Goal: Transaction & Acquisition: Purchase product/service

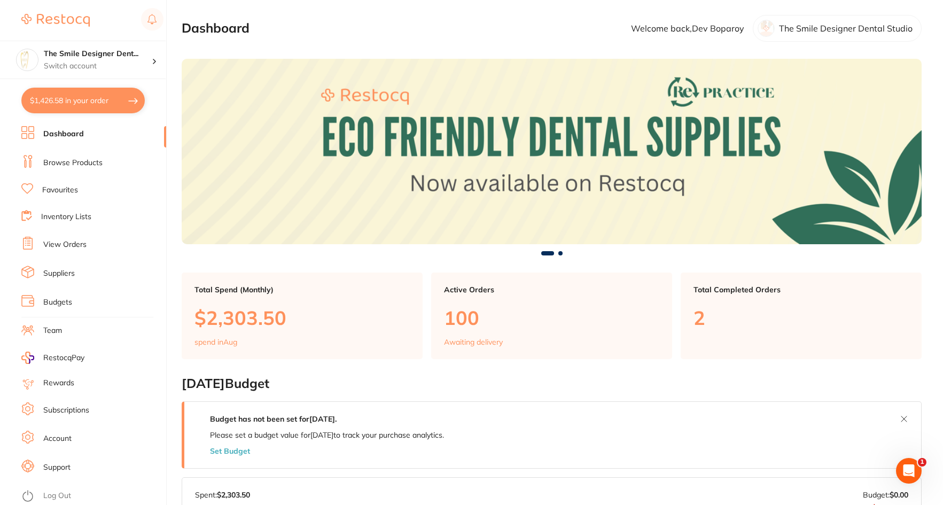
click at [106, 103] on button "$1,426.58 in your order" at bounding box center [82, 101] width 123 height 26
checkbox input "true"
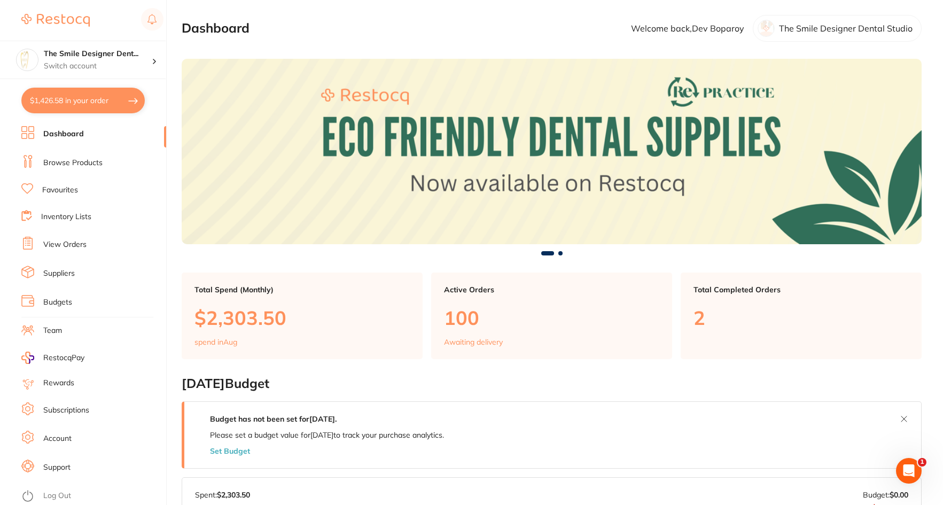
checkbox input "true"
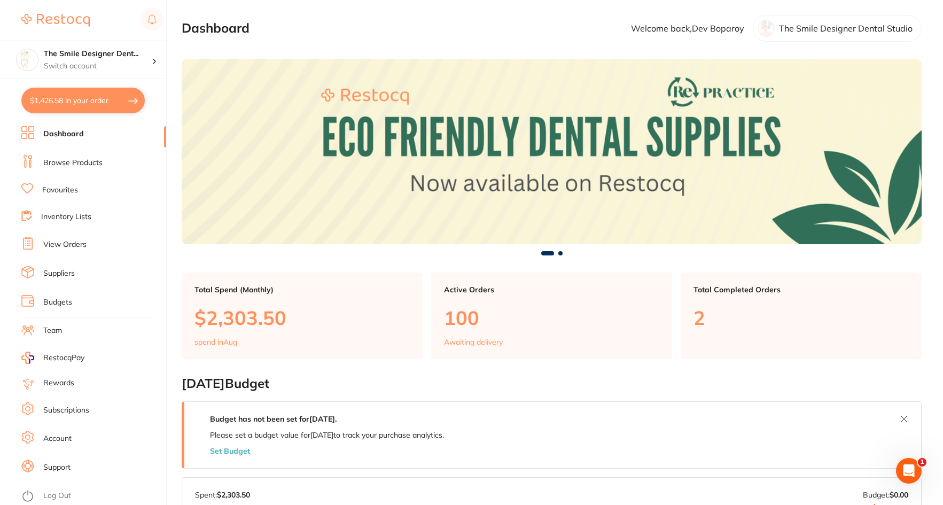
checkbox input "true"
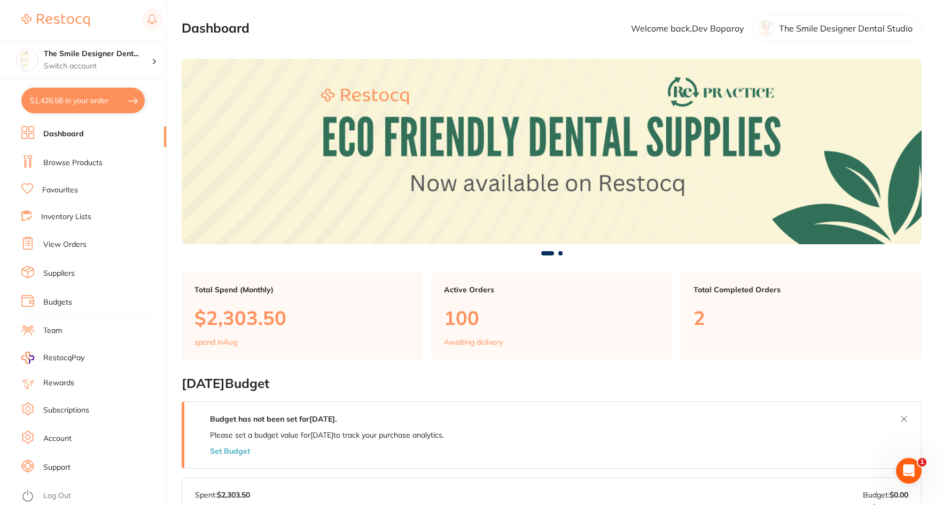
checkbox input "true"
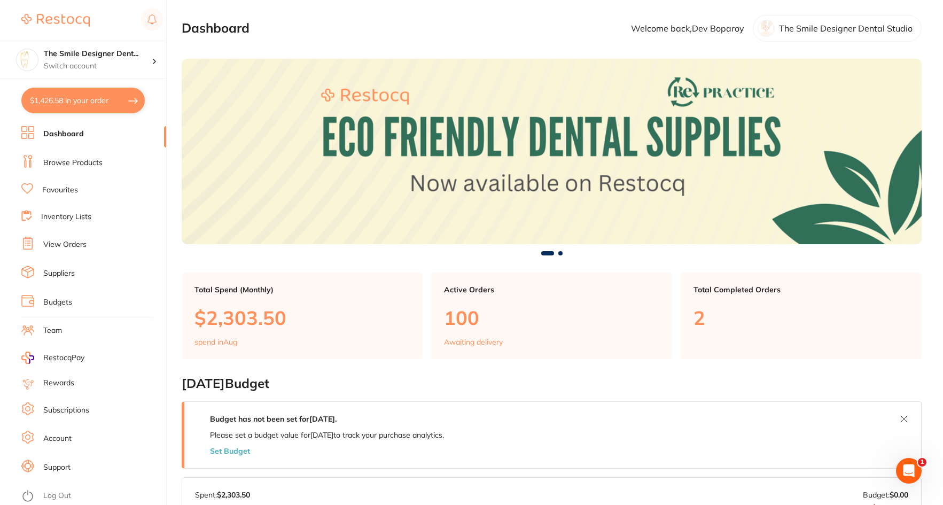
checkbox input "true"
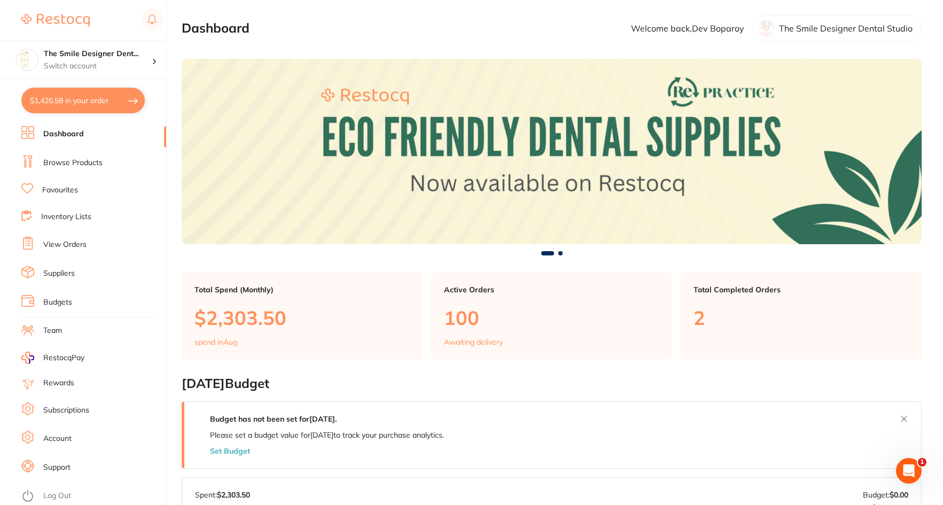
checkbox input "true"
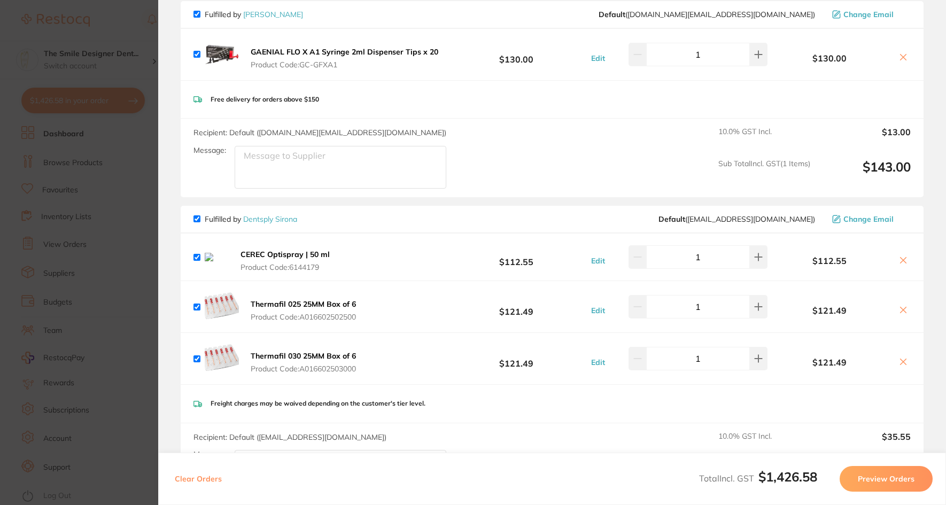
scroll to position [107, 0]
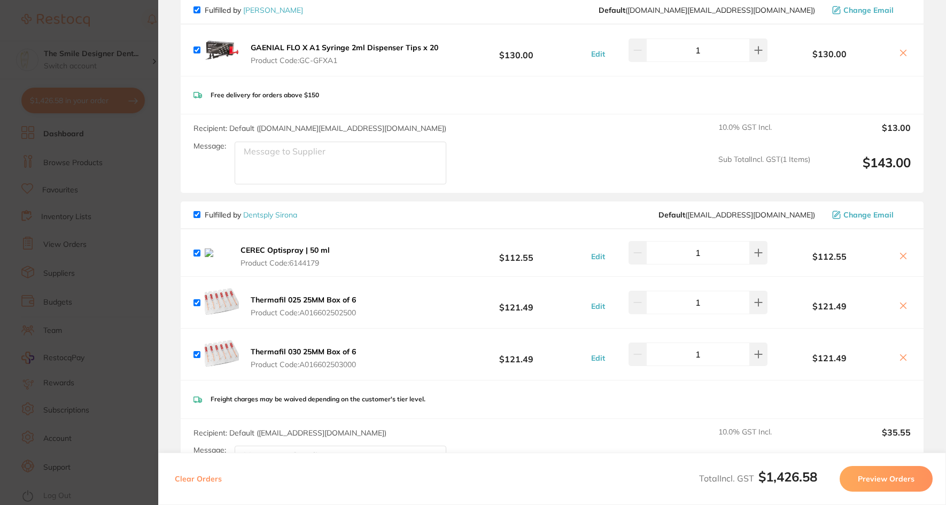
click at [903, 53] on icon at bounding box center [903, 53] width 9 height 9
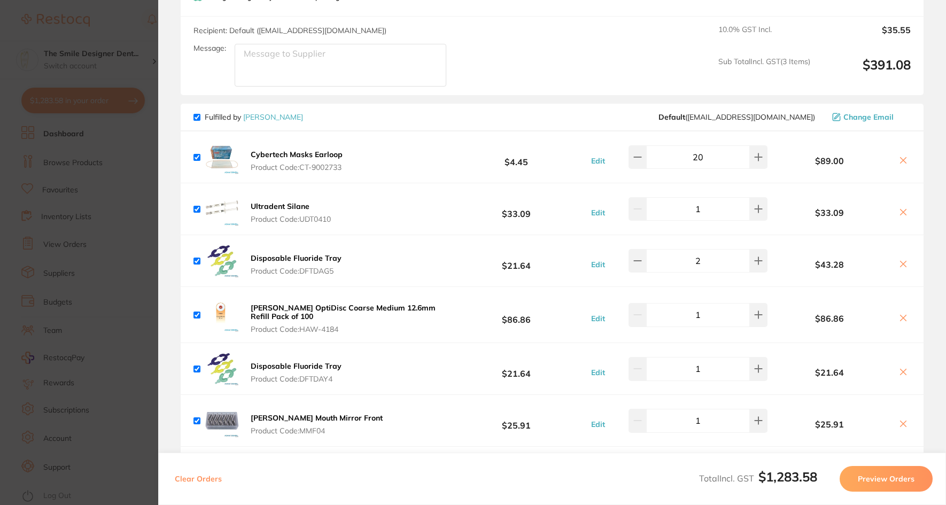
scroll to position [321, 0]
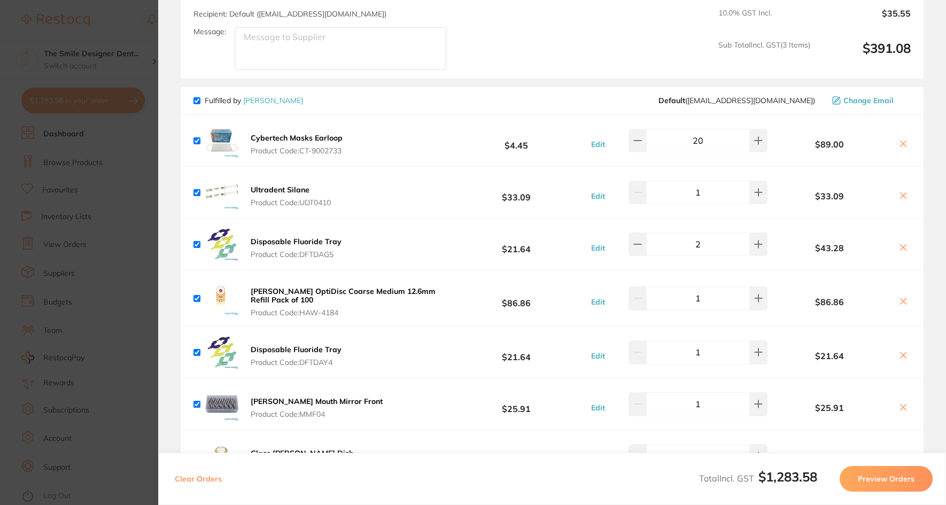
click at [308, 239] on b "Disposable Fluoride Tray" at bounding box center [296, 242] width 91 height 10
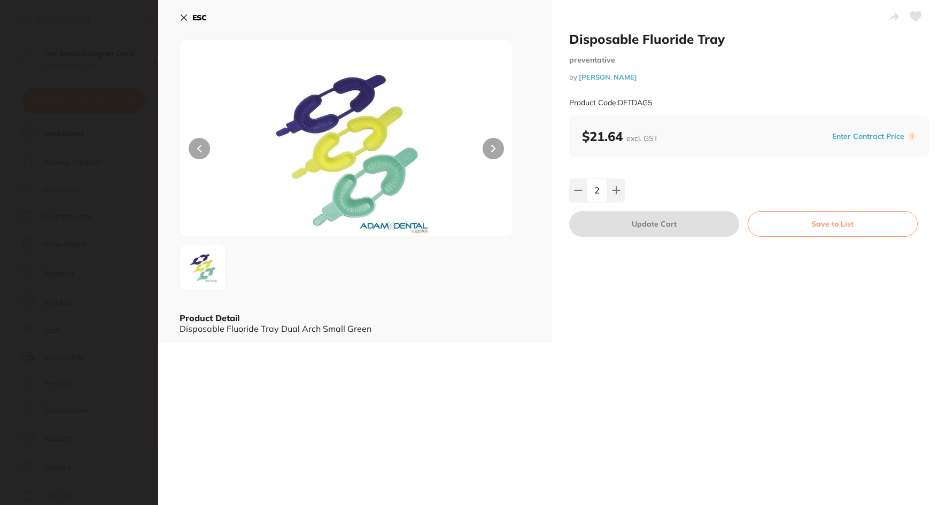
scroll to position [0, 0]
click at [186, 17] on icon at bounding box center [184, 17] width 9 height 9
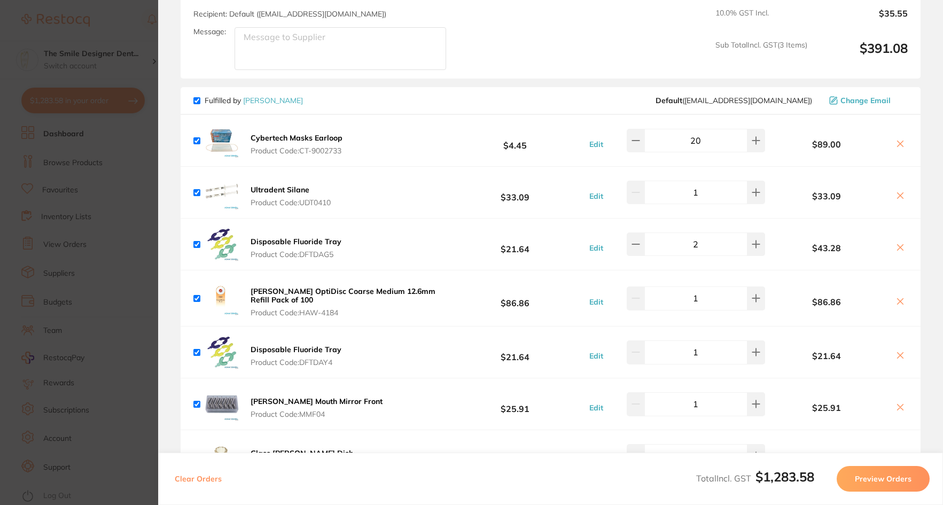
click at [902, 244] on icon at bounding box center [900, 247] width 9 height 9
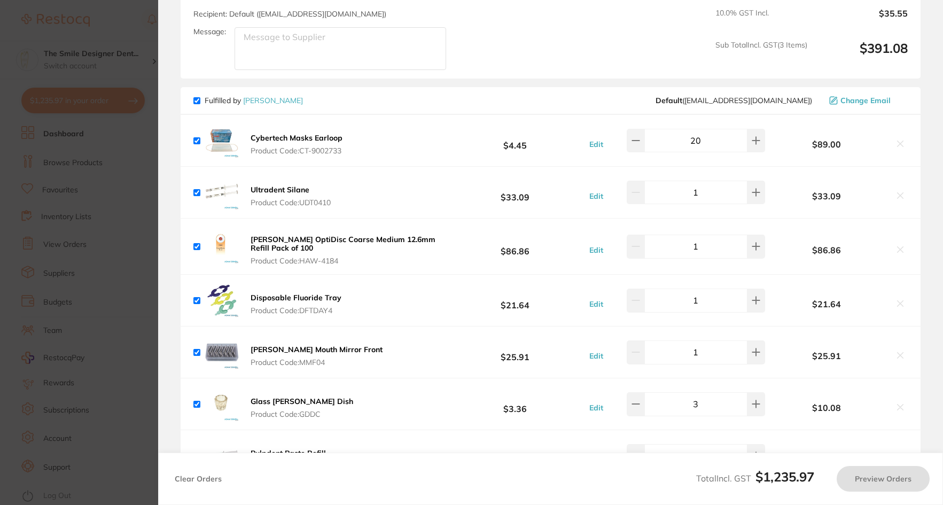
click at [282, 296] on b "Disposable Fluoride Tray" at bounding box center [296, 298] width 91 height 10
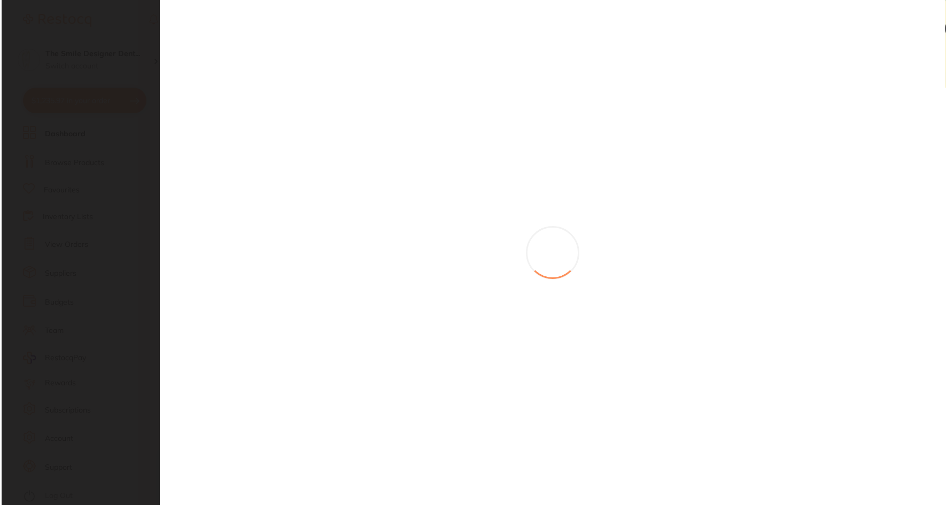
scroll to position [0, 0]
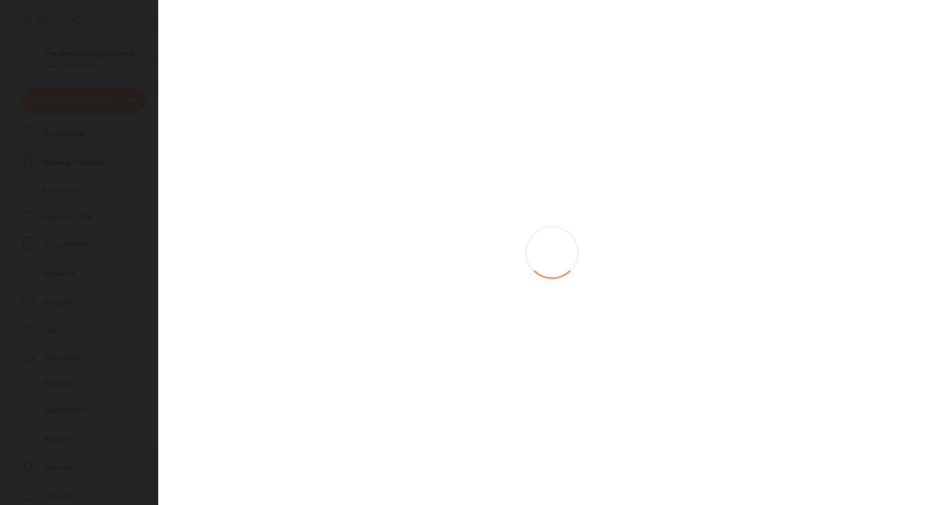
checkbox input "true"
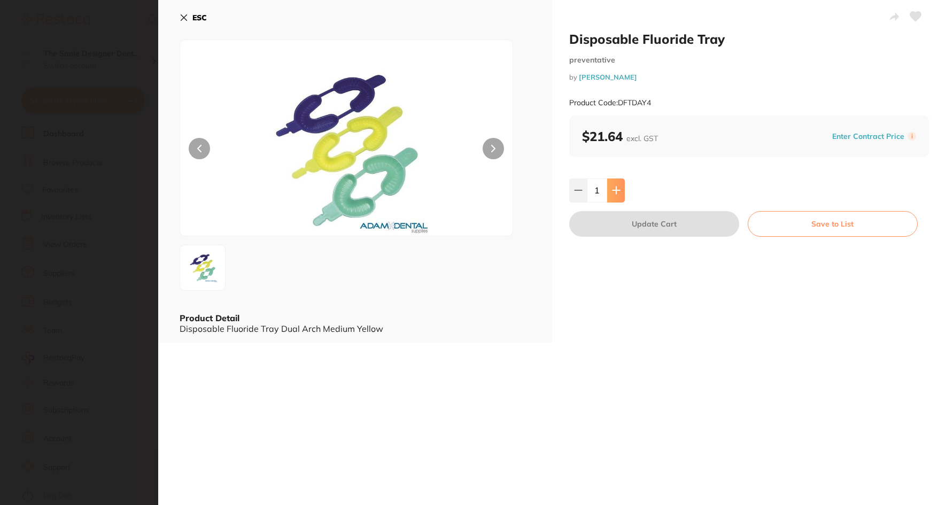
click at [621, 186] on button at bounding box center [616, 191] width 18 height 24
type input "2"
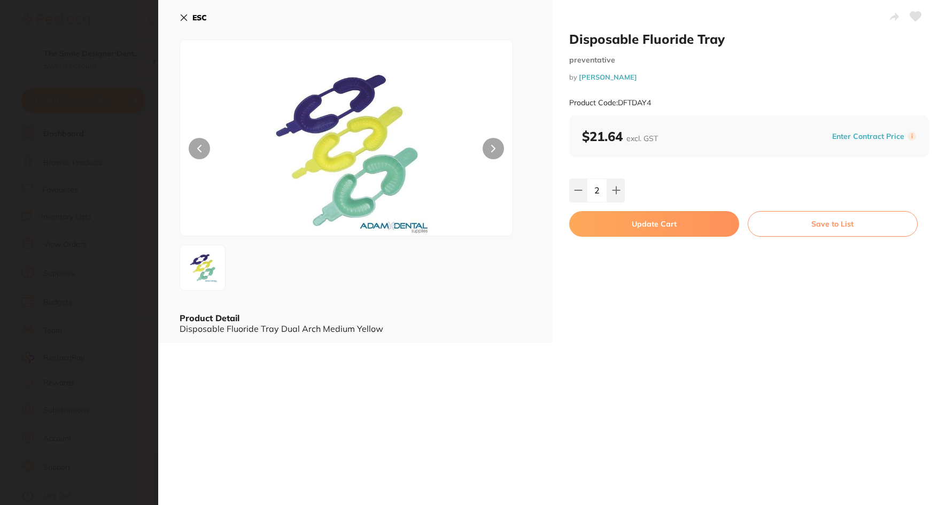
click at [617, 225] on button "Update Cart" at bounding box center [654, 224] width 170 height 26
type input "2"
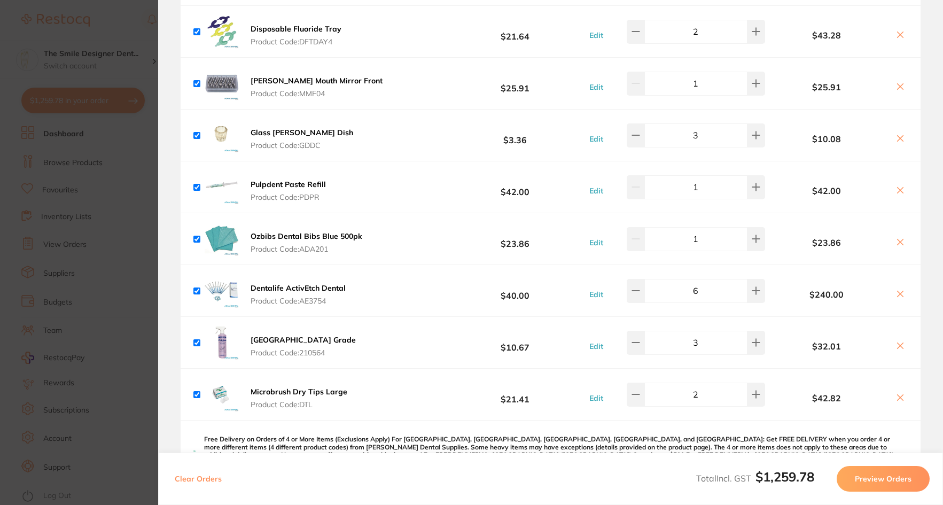
scroll to position [428, 0]
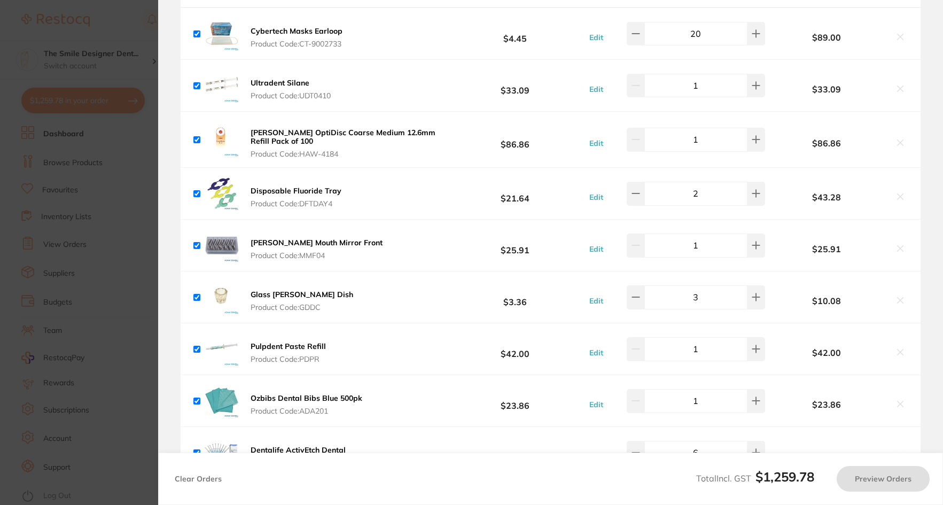
click at [284, 190] on b "Disposable Fluoride Tray" at bounding box center [296, 191] width 91 height 10
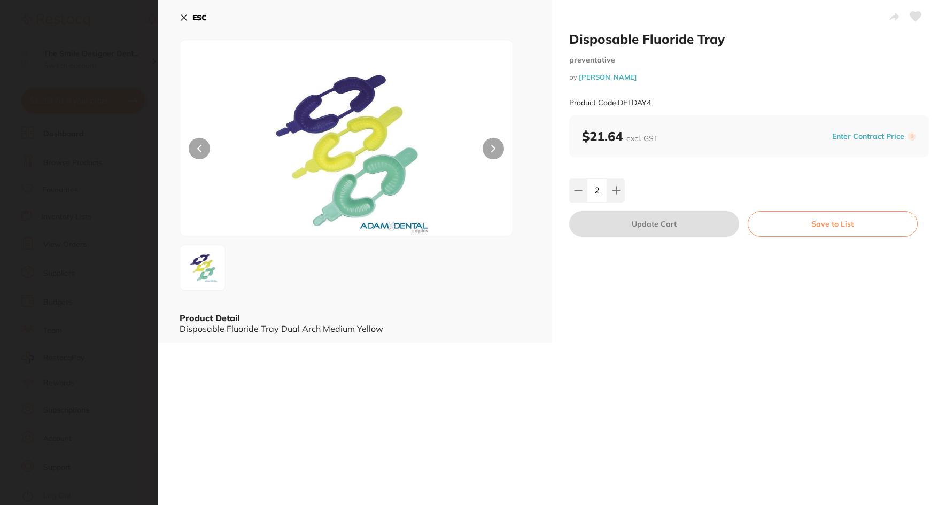
scroll to position [0, 0]
click at [128, 300] on section "Disposable Fluoride Tray preventative by Adam Dental Product Code: DFTDAY4 ESC …" at bounding box center [473, 252] width 946 height 505
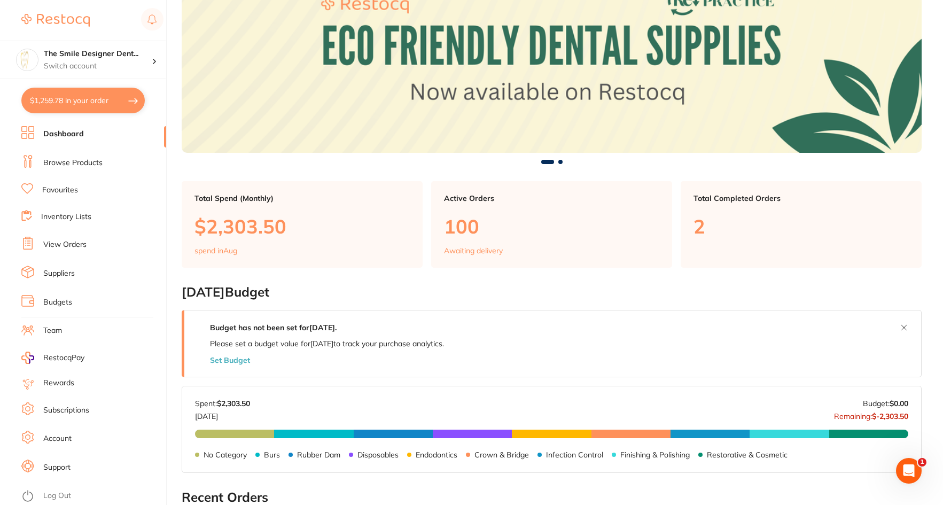
scroll to position [181, 0]
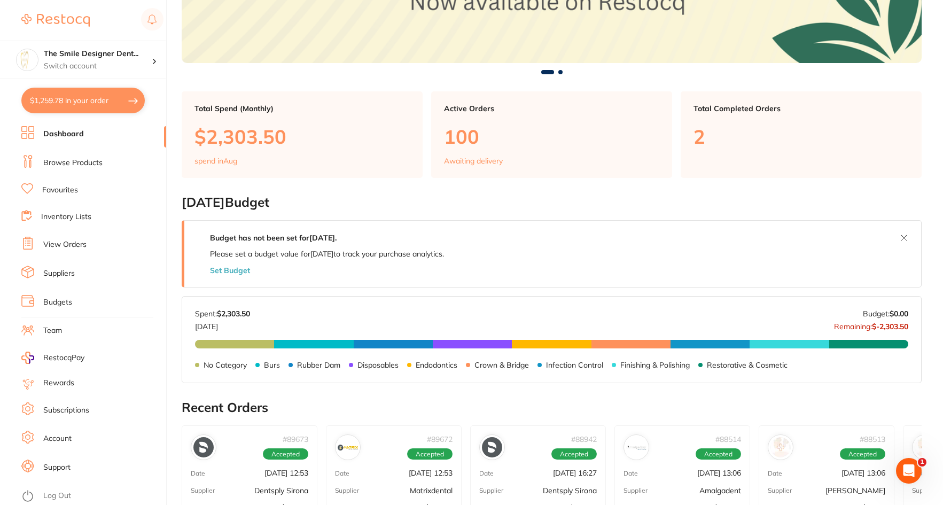
click at [77, 114] on section "The Smile Designer Dent... Switch account The Smile Designer Dental Studio $1,2…" at bounding box center [83, 252] width 167 height 505
click at [79, 107] on button "$1,259.78 in your order" at bounding box center [82, 101] width 123 height 26
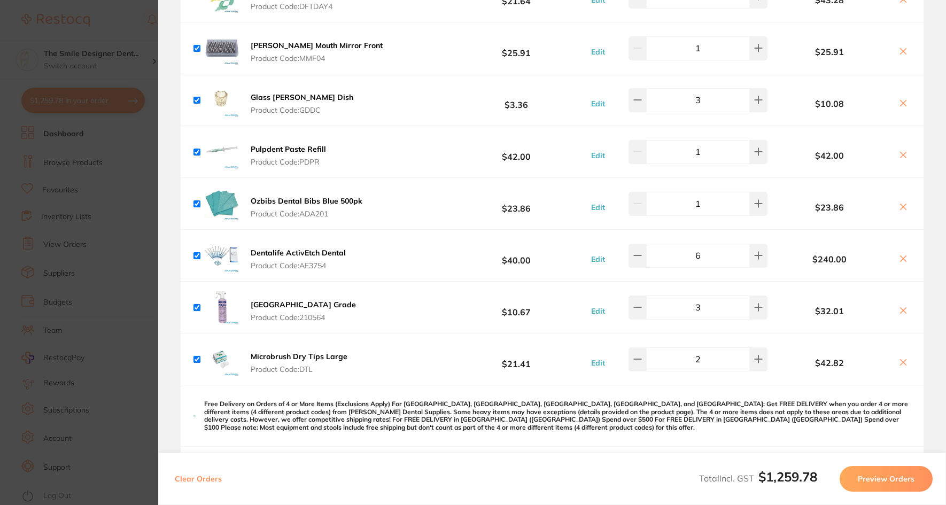
scroll to position [641, 0]
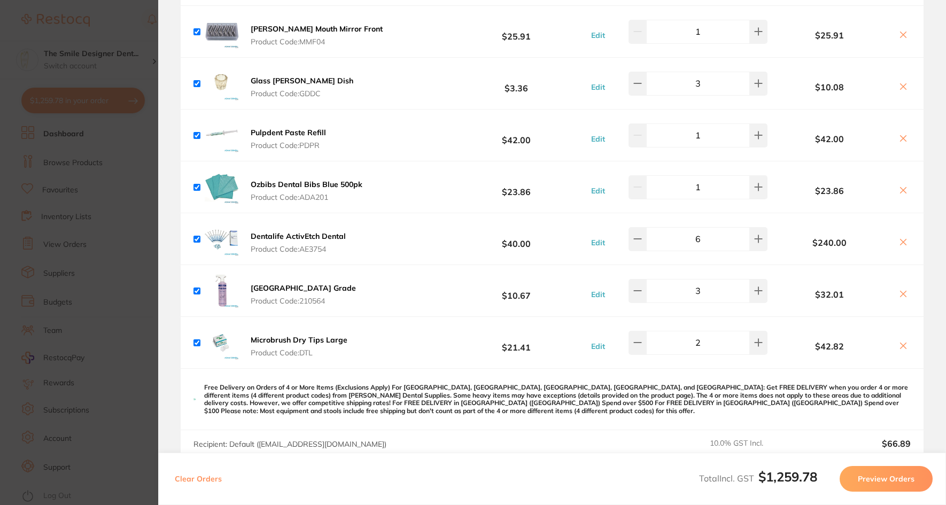
click at [298, 288] on b "[GEOGRAPHIC_DATA] Grade" at bounding box center [303, 288] width 105 height 10
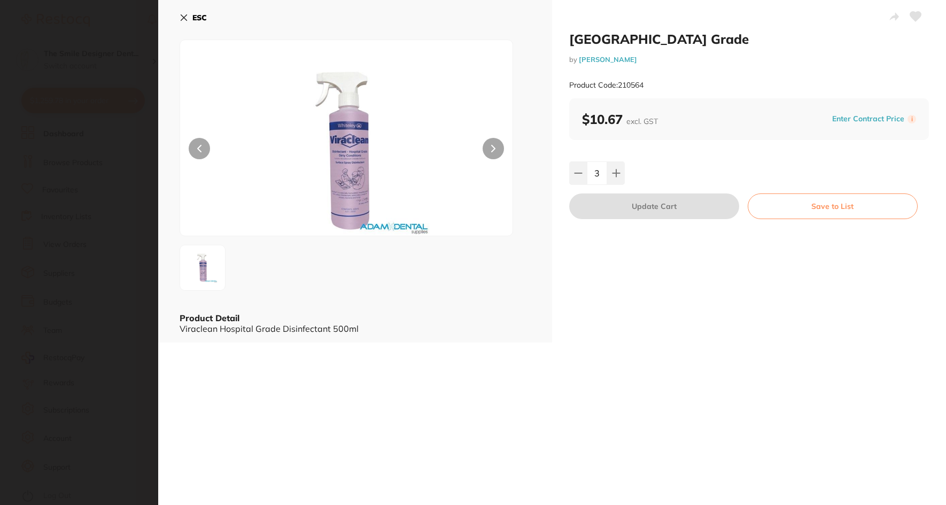
scroll to position [0, 0]
click at [117, 252] on section "Viraclean Hospital Grade by Adam Dental Product Code: 210564 ESC Product Detail…" at bounding box center [473, 252] width 946 height 505
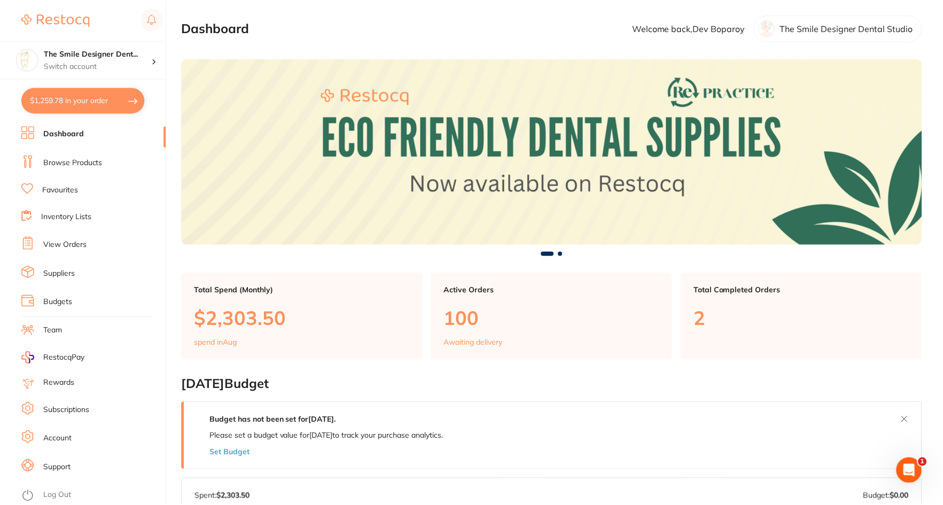
scroll to position [181, 0]
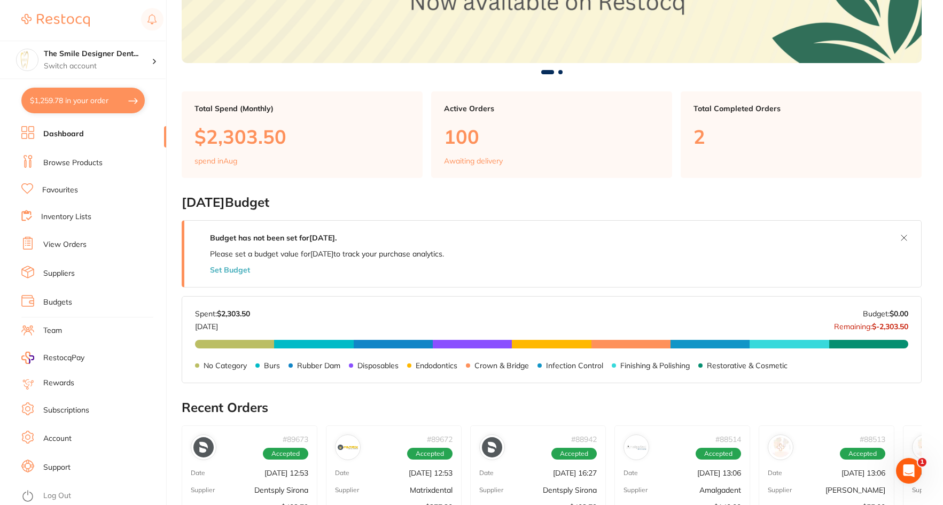
drag, startPoint x: 113, startPoint y: 95, endPoint x: 145, endPoint y: 100, distance: 32.4
click at [113, 95] on button "$1,259.78 in your order" at bounding box center [82, 101] width 123 height 26
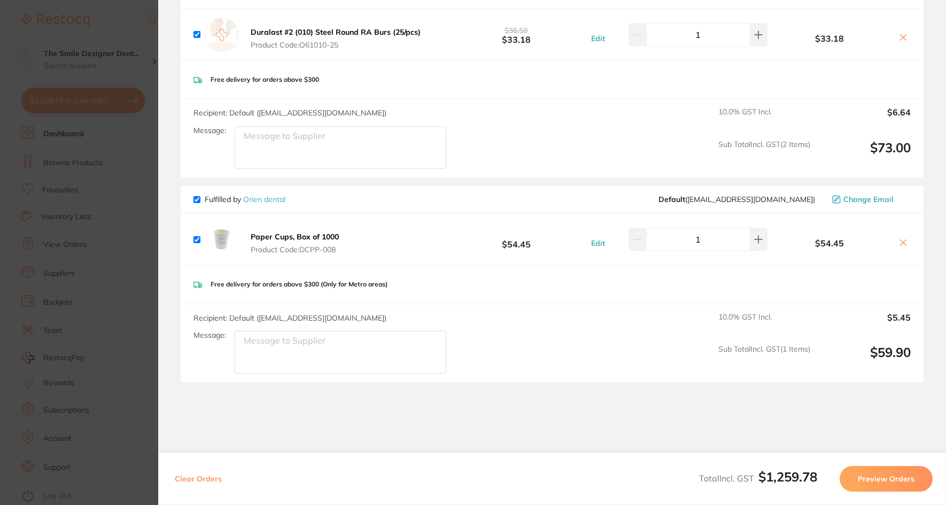
scroll to position [1281, 0]
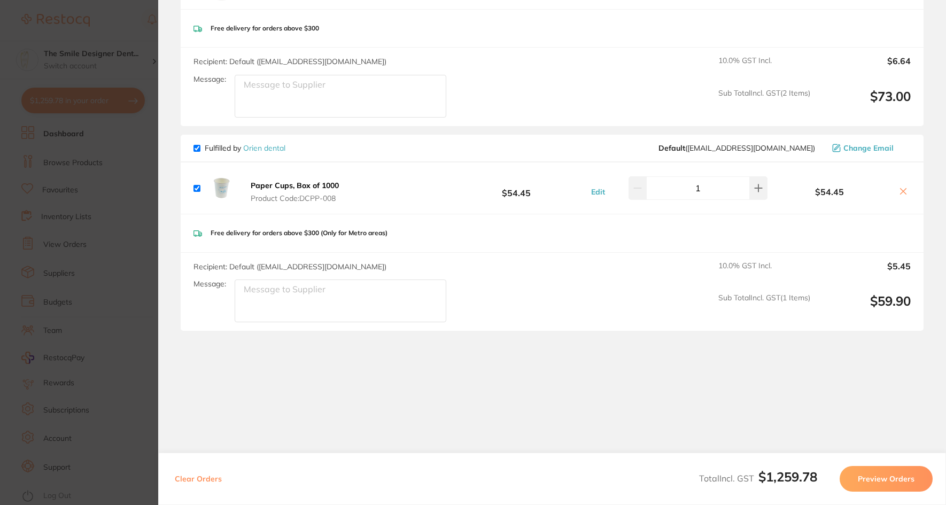
click at [903, 189] on icon at bounding box center [903, 191] width 9 height 9
checkbox input "false"
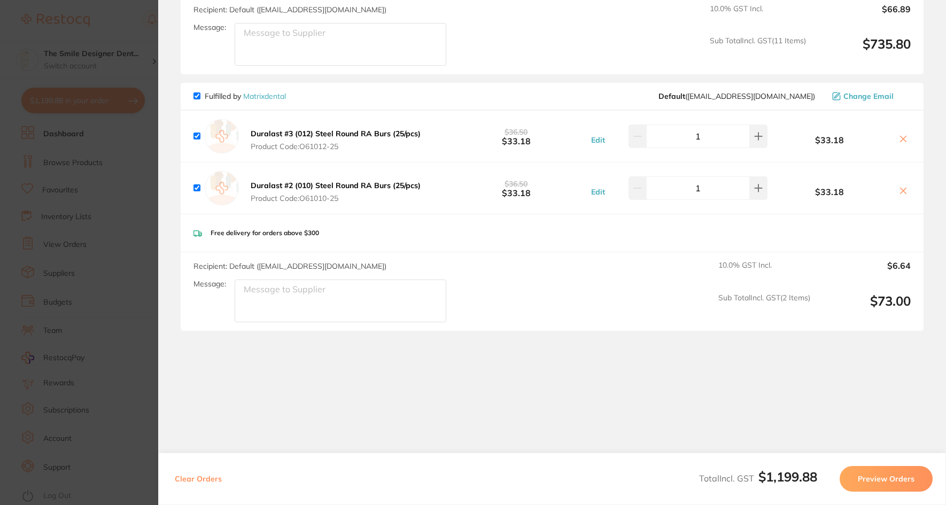
scroll to position [1076, 0]
click at [136, 222] on section "Update RRP Set your pre negotiated price for this item. Item Agreed RRP (excl. …" at bounding box center [473, 252] width 946 height 505
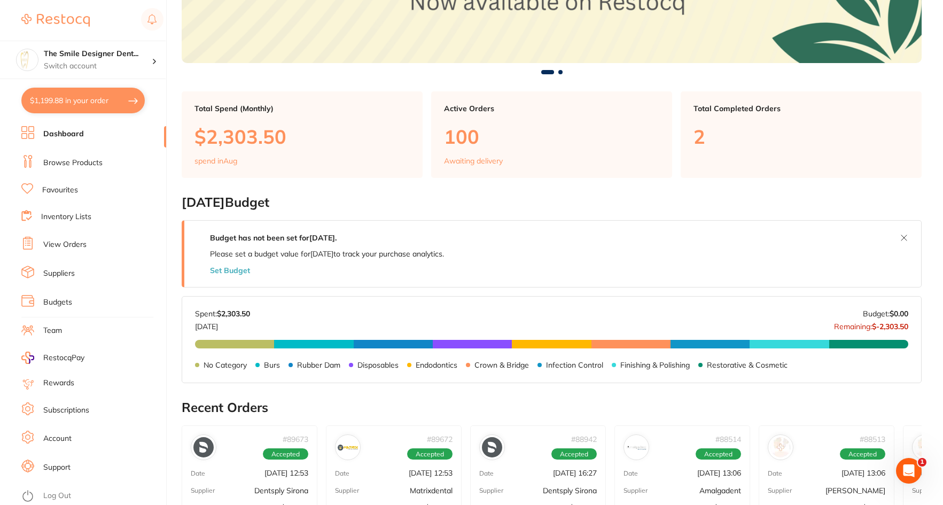
click at [52, 125] on section "The Smile Designer Dent... Switch account The Smile Designer Dental Studio $1,1…" at bounding box center [83, 252] width 167 height 505
click at [80, 175] on ul "Dashboard Browse Products Favourites Inventory Lists View Orders Suppliers Budg…" at bounding box center [93, 315] width 145 height 379
click at [78, 164] on link "Browse Products" at bounding box center [72, 163] width 59 height 11
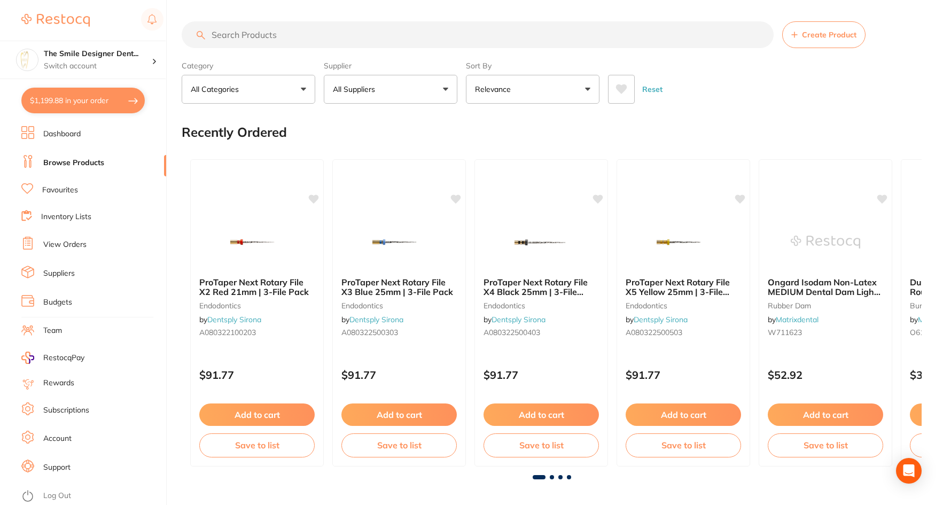
click at [271, 40] on input "search" at bounding box center [478, 34] width 592 height 27
type input "paper cups"
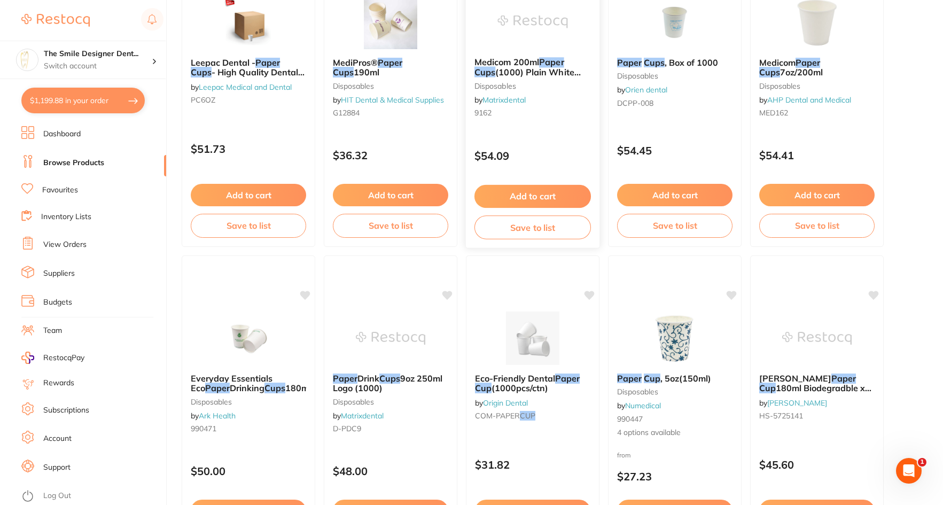
scroll to position [588, 0]
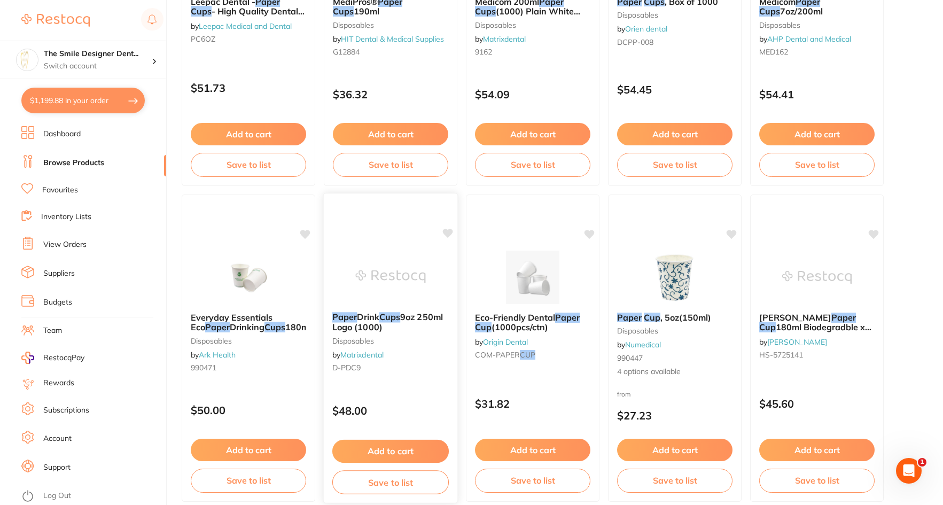
click at [406, 242] on div "Paper Drink Cups 9oz 250ml Logo (1000) disposables by Matrixdental D-PDC9 $48.0…" at bounding box center [390, 348] width 135 height 311
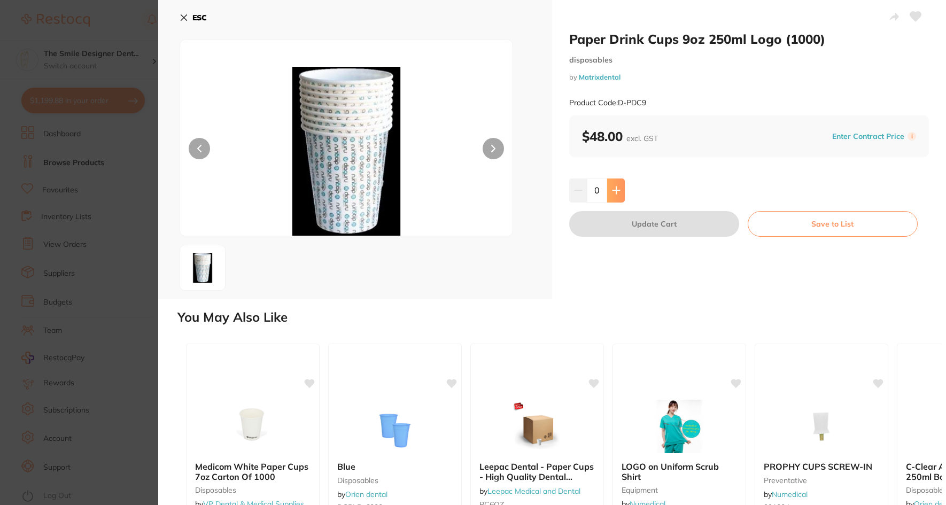
click at [619, 188] on button at bounding box center [616, 191] width 18 height 24
type input "1"
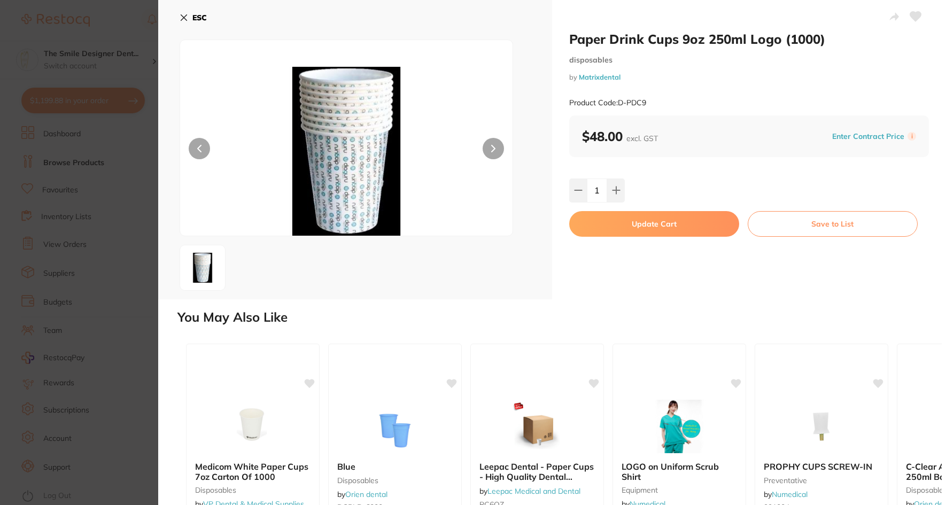
click at [639, 221] on button "Update Cart" at bounding box center [654, 224] width 170 height 26
checkbox input "false"
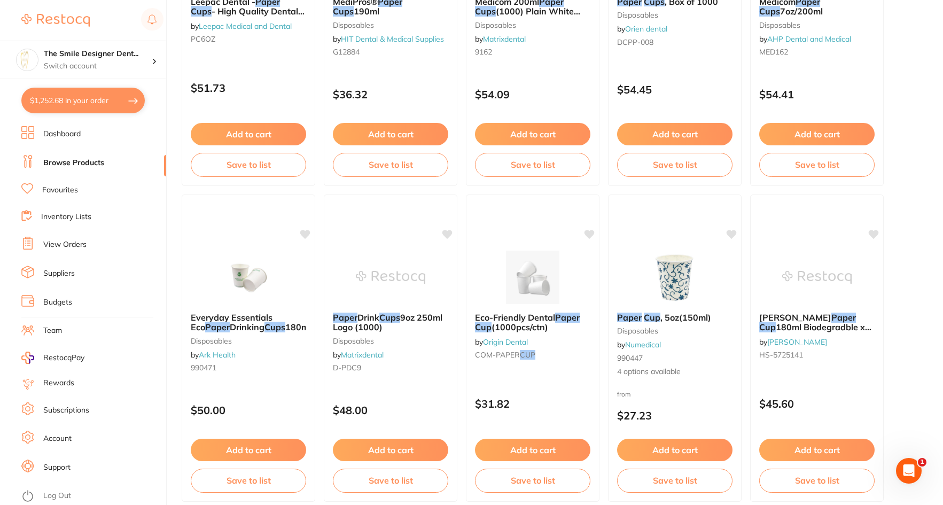
click at [104, 95] on button "$1,252.68 in your order" at bounding box center [82, 101] width 123 height 26
checkbox input "true"
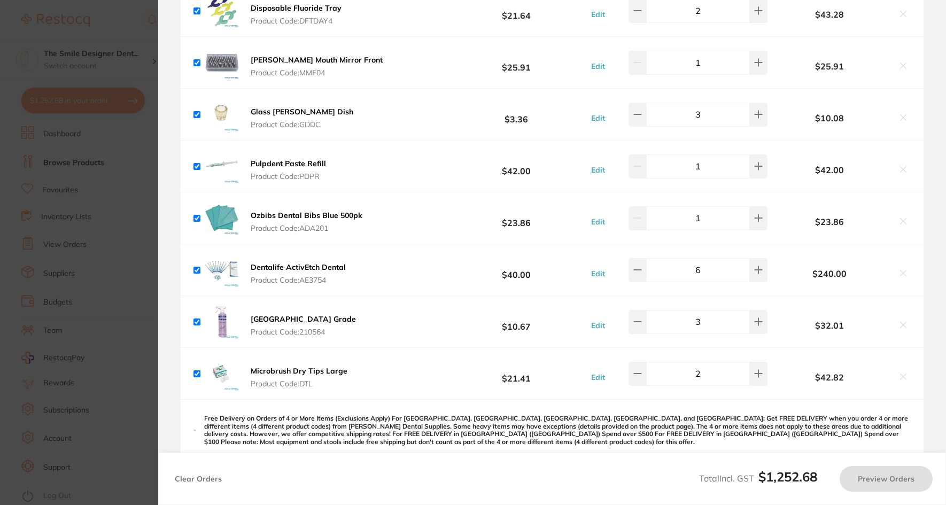
checkbox input "true"
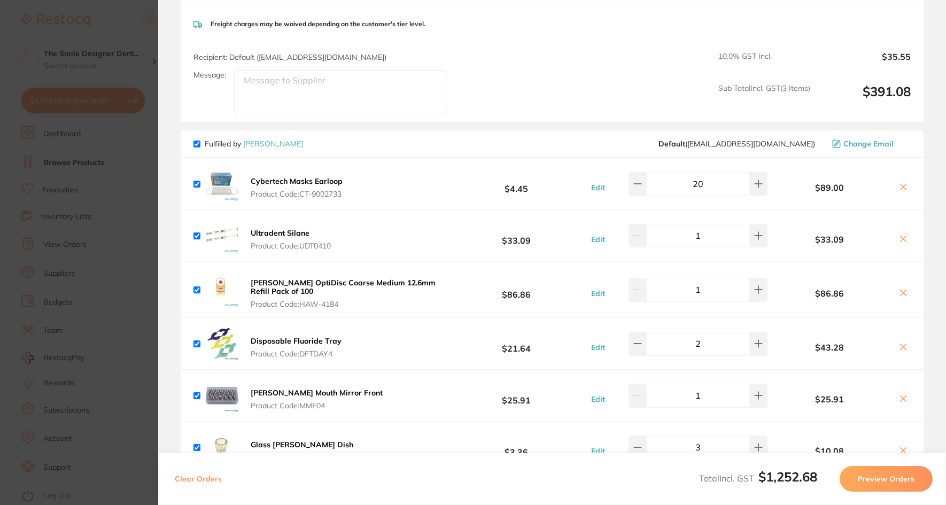
scroll to position [219, 0]
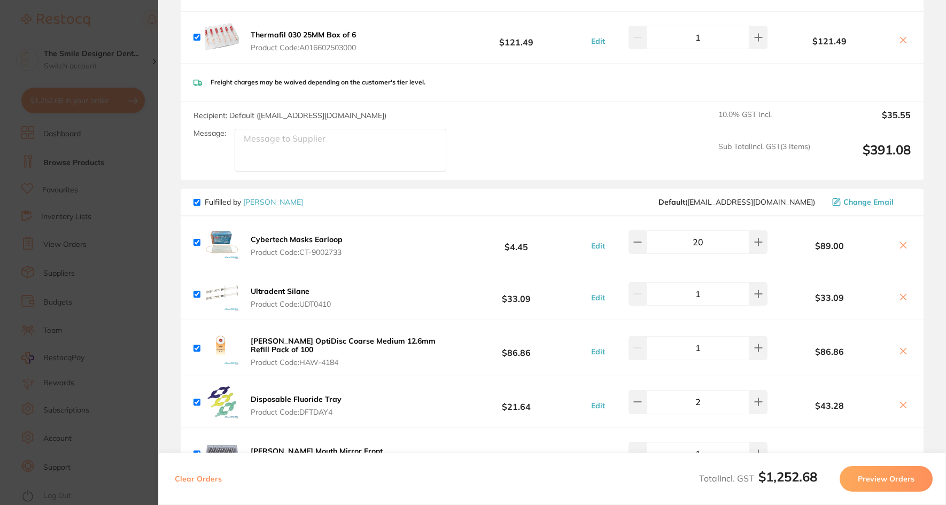
click at [320, 237] on b "Cybertech Masks Earloop" at bounding box center [297, 240] width 92 height 10
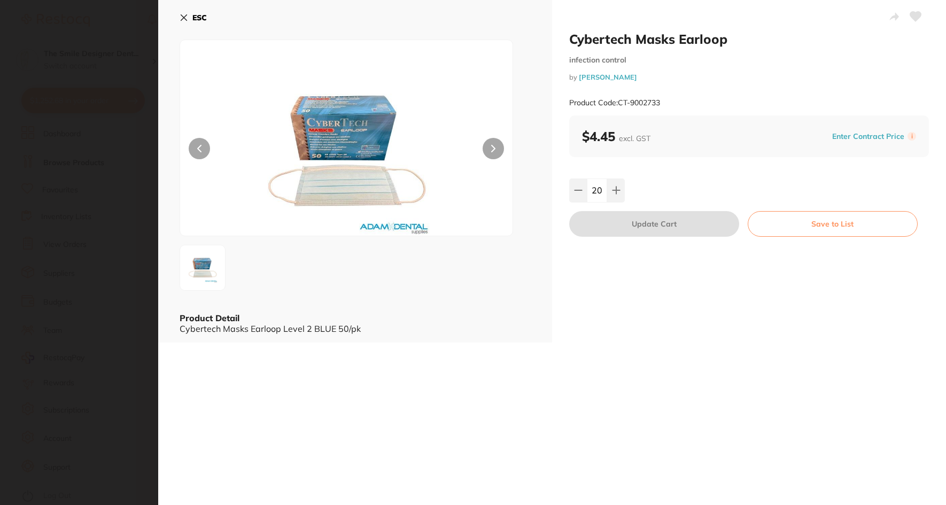
scroll to position [0, 0]
click at [154, 221] on section "Cybertech Masks Earloop infection control by Adam Dental Product Code: CT-90027…" at bounding box center [473, 252] width 946 height 505
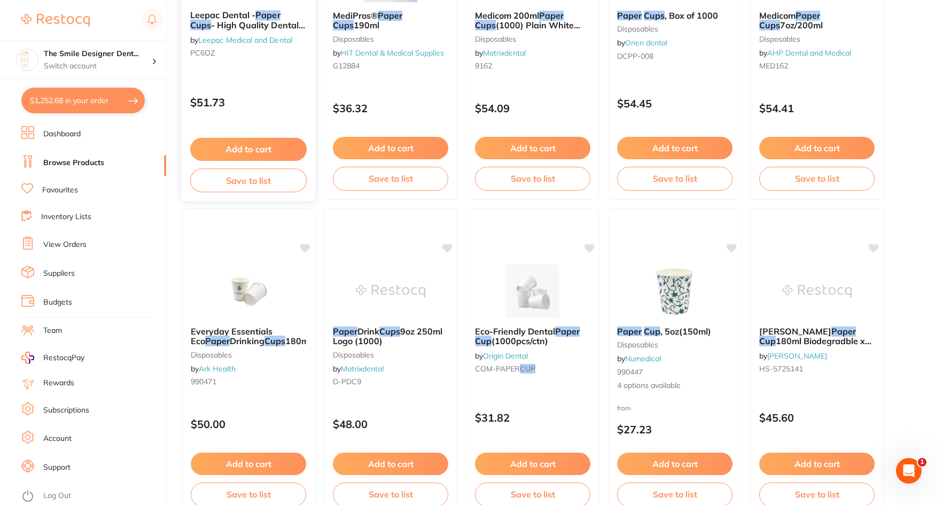
scroll to position [428, 0]
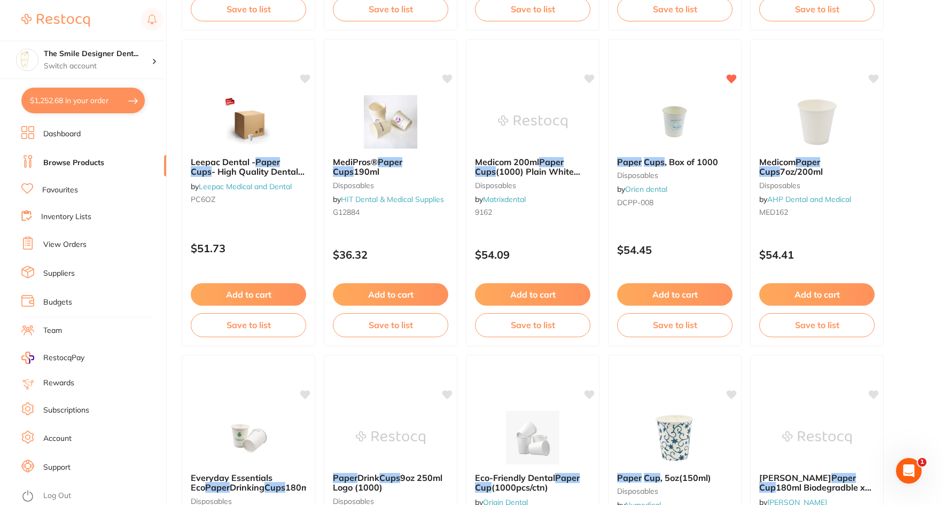
click at [74, 96] on button "$1,252.68 in your order" at bounding box center [82, 101] width 123 height 26
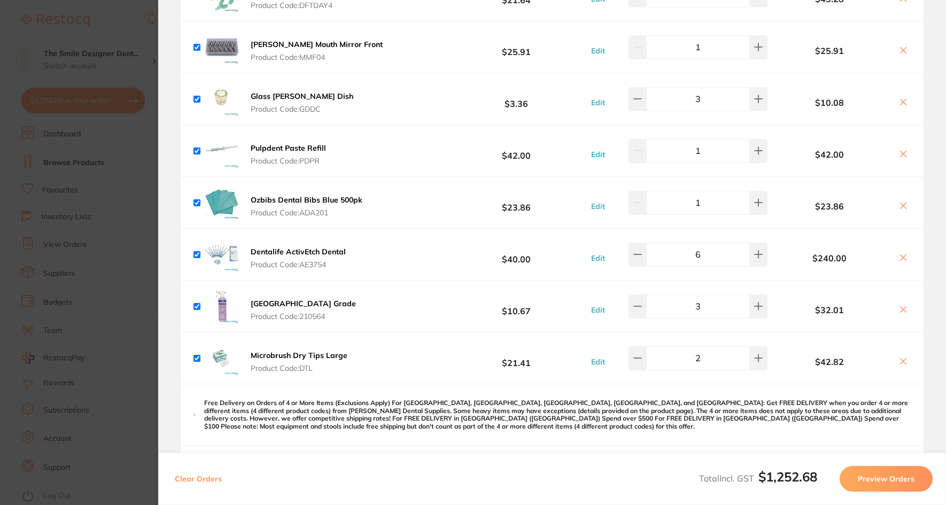
scroll to position [641, 0]
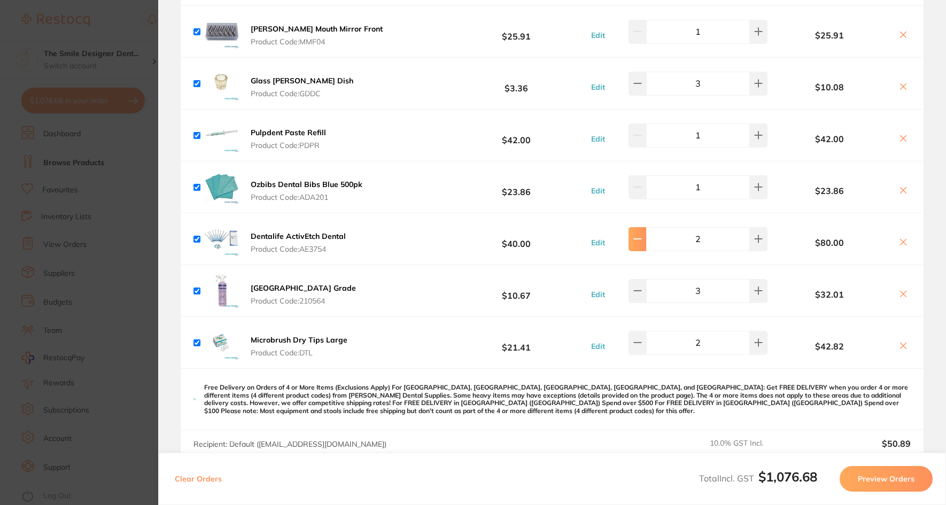
type input "1"
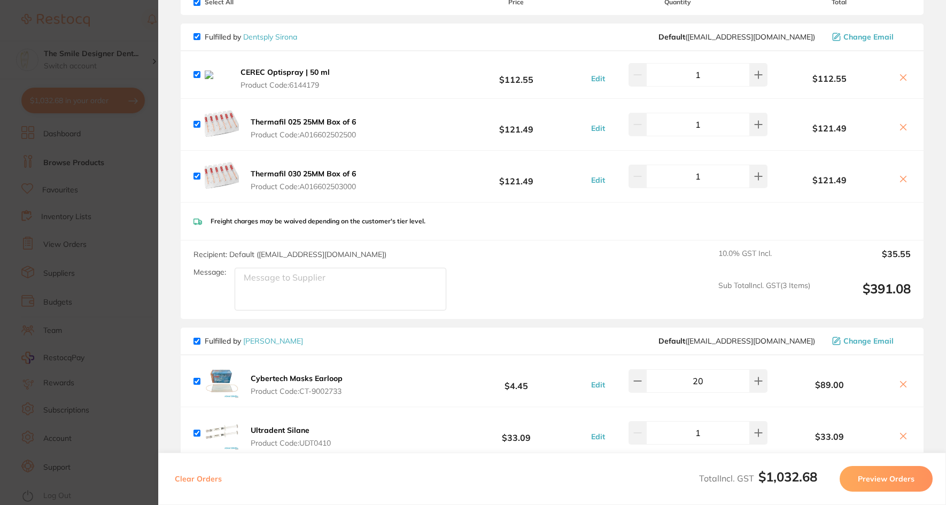
scroll to position [0, 0]
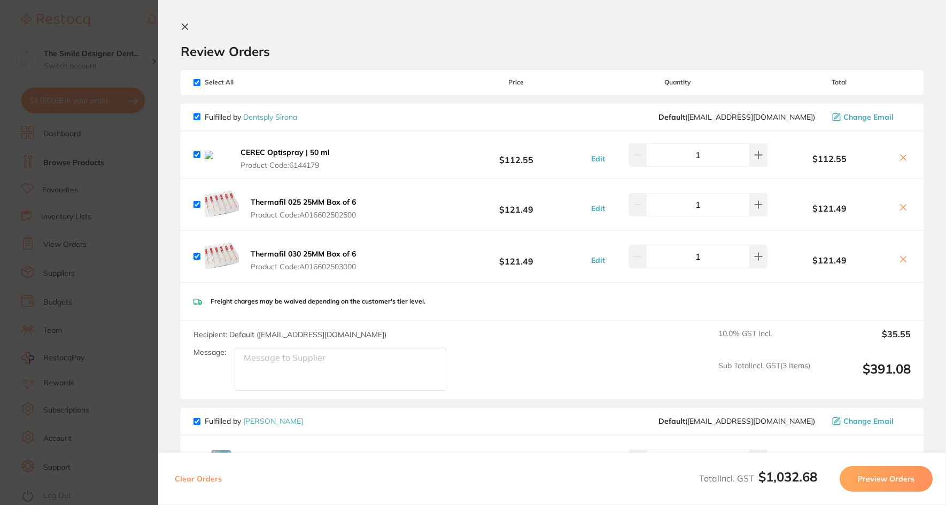
click at [134, 211] on section "Update RRP Set your pre negotiated price for this item. Item Agreed RRP (excl. …" at bounding box center [473, 252] width 946 height 505
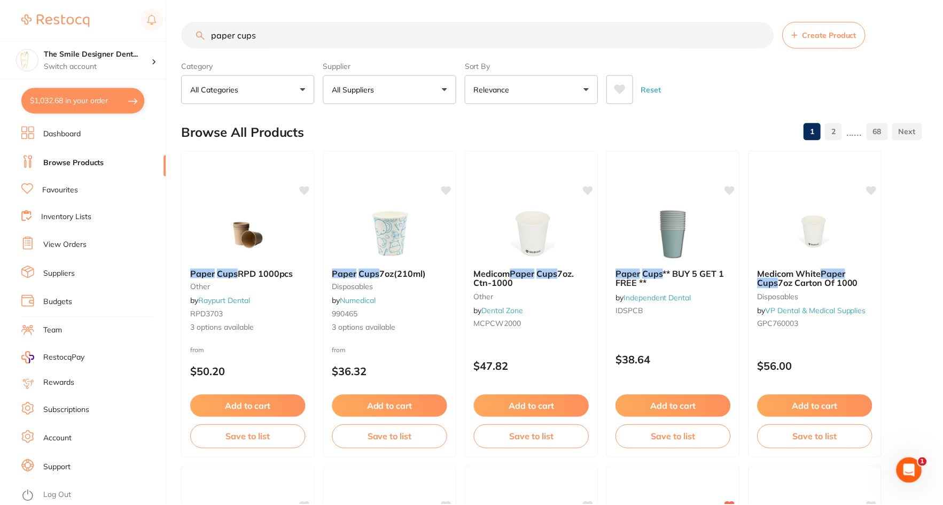
scroll to position [428, 0]
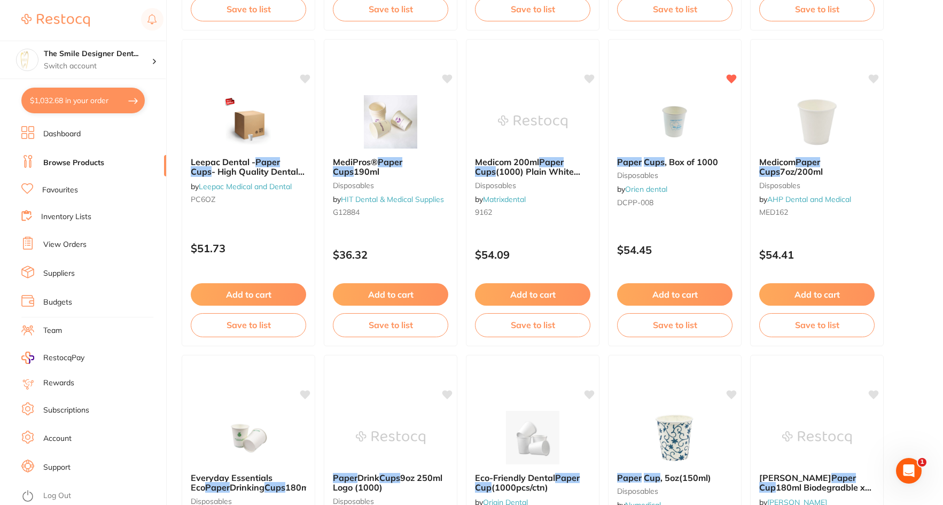
click at [86, 158] on link "Browse Products" at bounding box center [73, 163] width 61 height 11
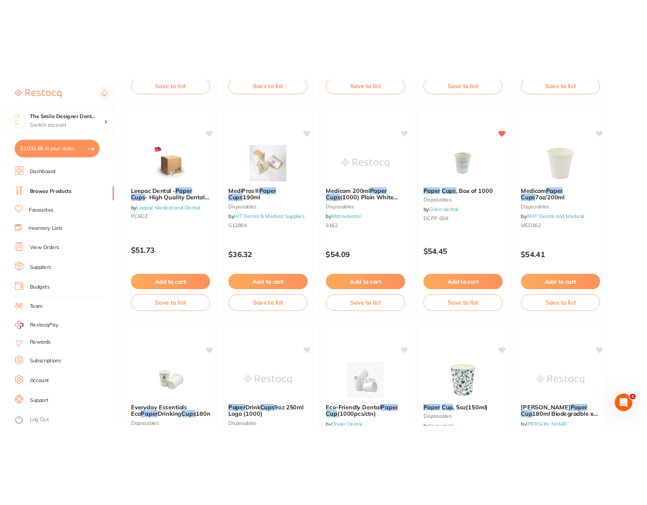
scroll to position [0, 0]
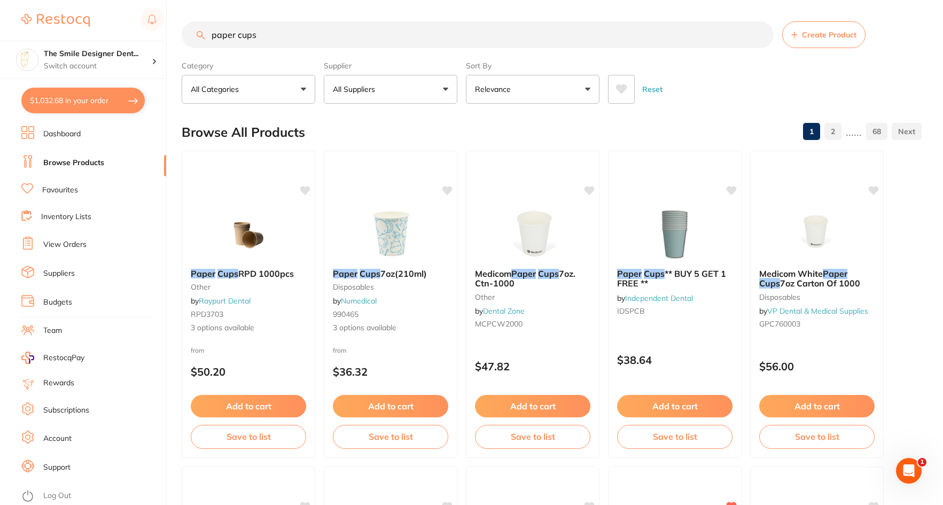
click at [277, 33] on input "paper cups" at bounding box center [478, 34] width 592 height 27
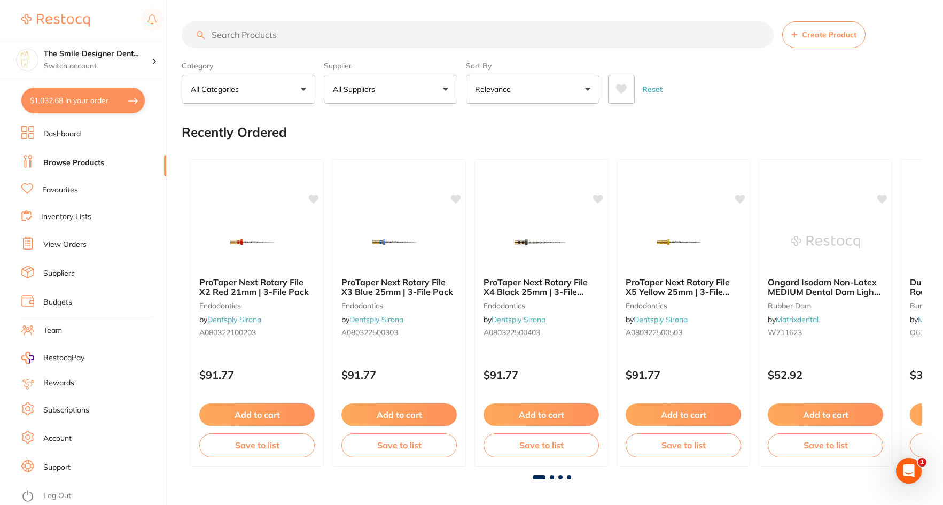
click at [425, 36] on input "search" at bounding box center [478, 34] width 592 height 27
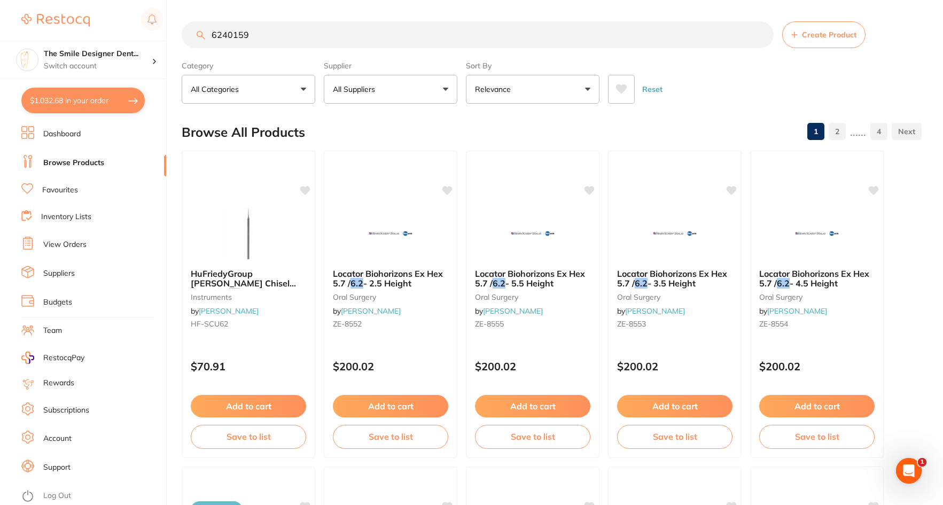
type input "6240159"
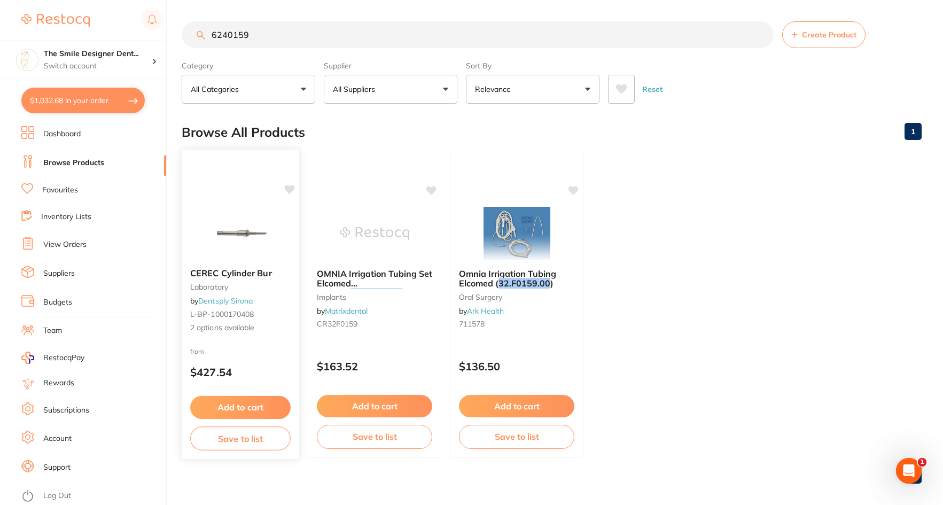
click at [247, 233] on img at bounding box center [240, 233] width 70 height 54
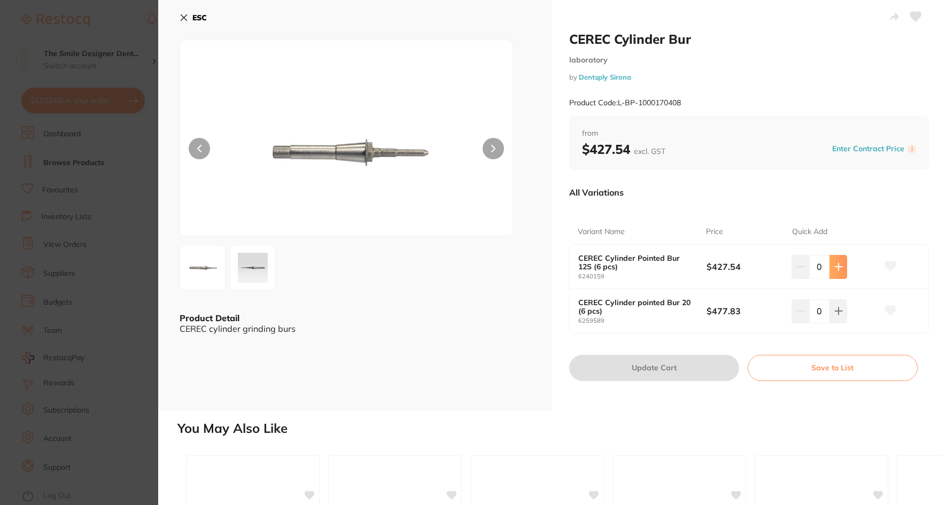
click at [649, 266] on icon at bounding box center [838, 266] width 9 height 9
type input "1"
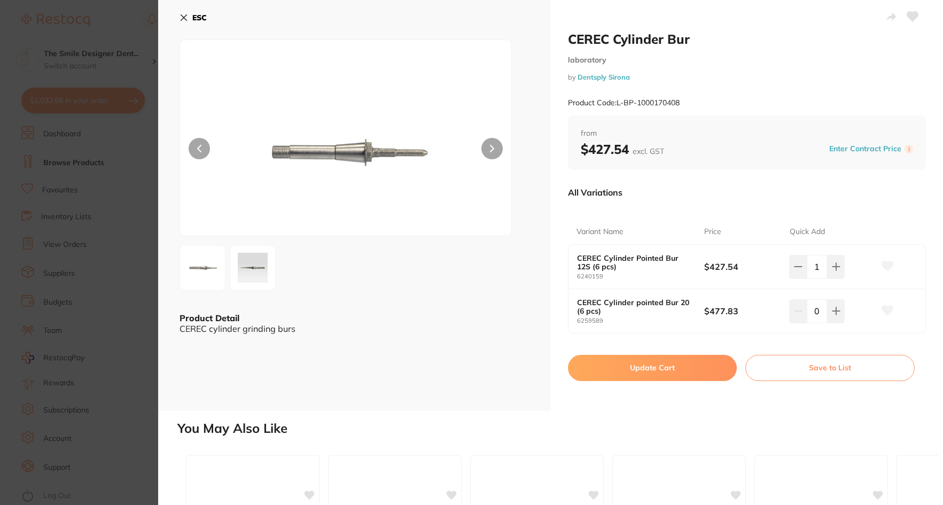
click at [649, 372] on button "Update Cart" at bounding box center [652, 368] width 169 height 26
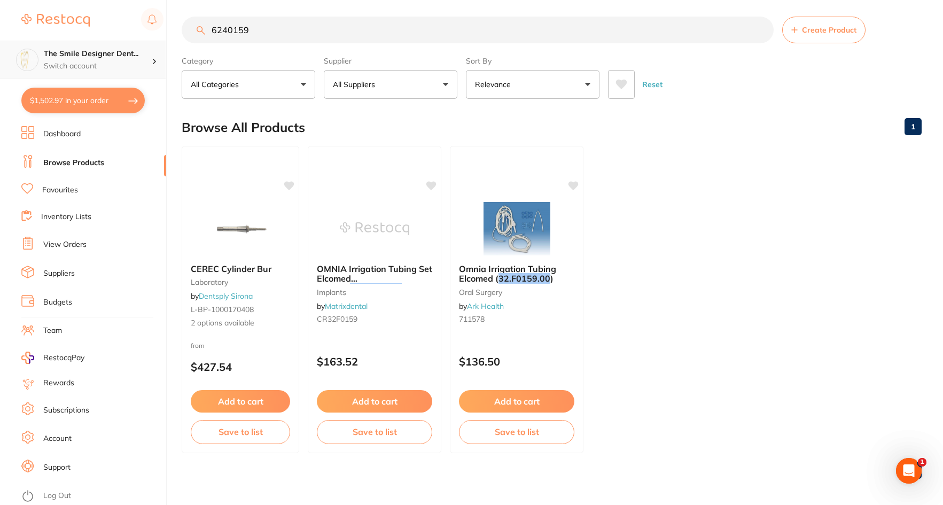
scroll to position [1, 0]
drag, startPoint x: 299, startPoint y: 29, endPoint x: 164, endPoint y: 58, distance: 138.3
click at [162, 56] on div "$1,502.97 The Smile Designer Dent... Switch account The Smile Designer Dental S…" at bounding box center [471, 247] width 943 height 505
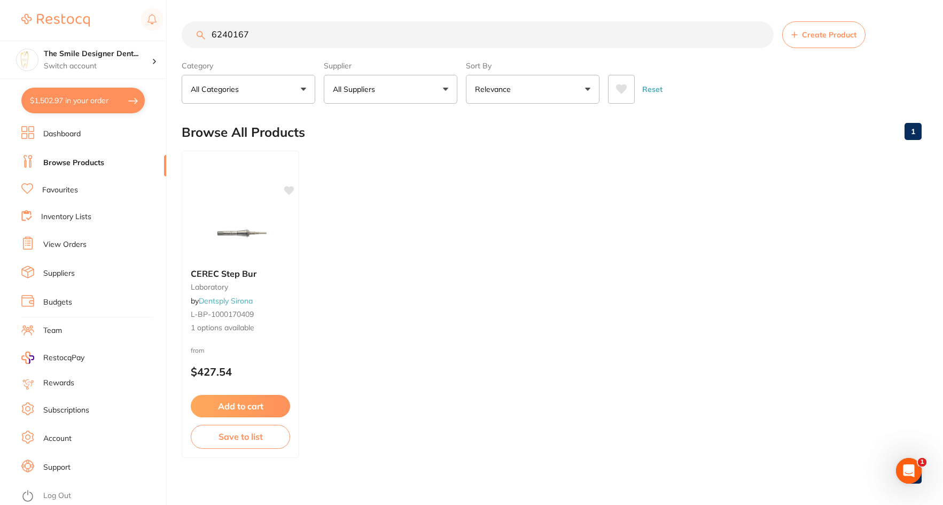
scroll to position [0, 0]
type input "6240167"
click at [244, 229] on img at bounding box center [240, 233] width 70 height 54
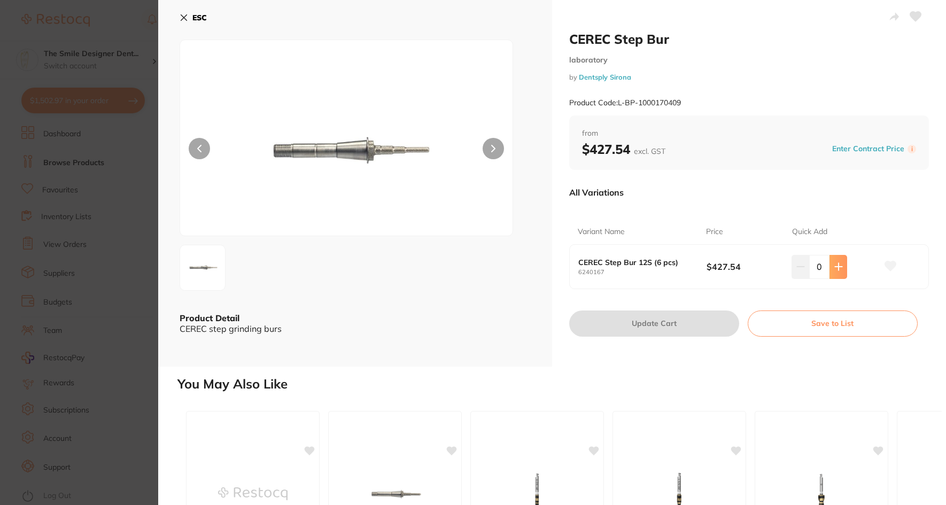
click at [649, 269] on icon at bounding box center [838, 266] width 9 height 9
type input "1"
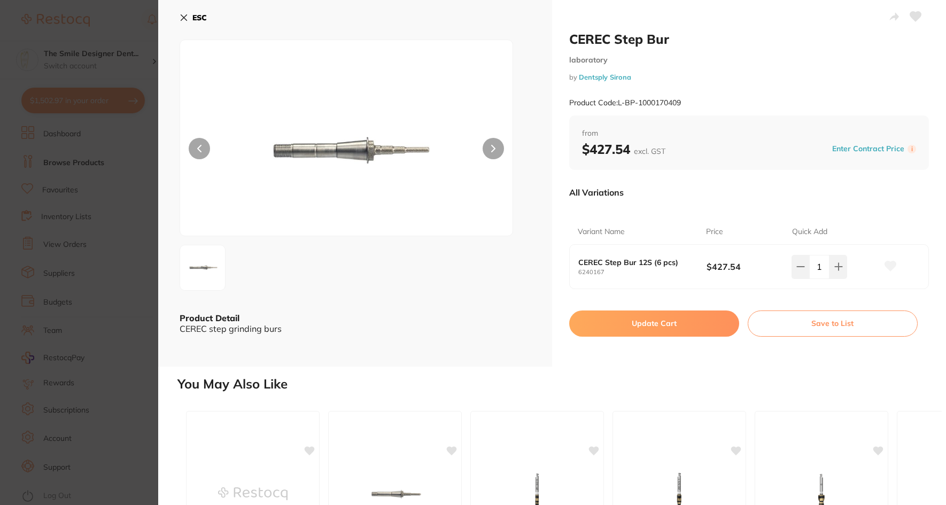
click at [649, 330] on button "Update Cart" at bounding box center [654, 324] width 170 height 26
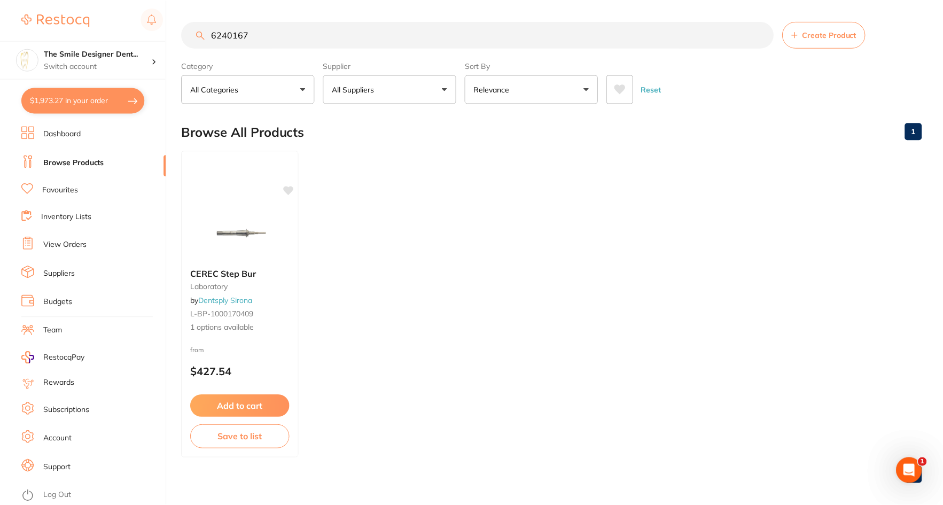
scroll to position [5, 0]
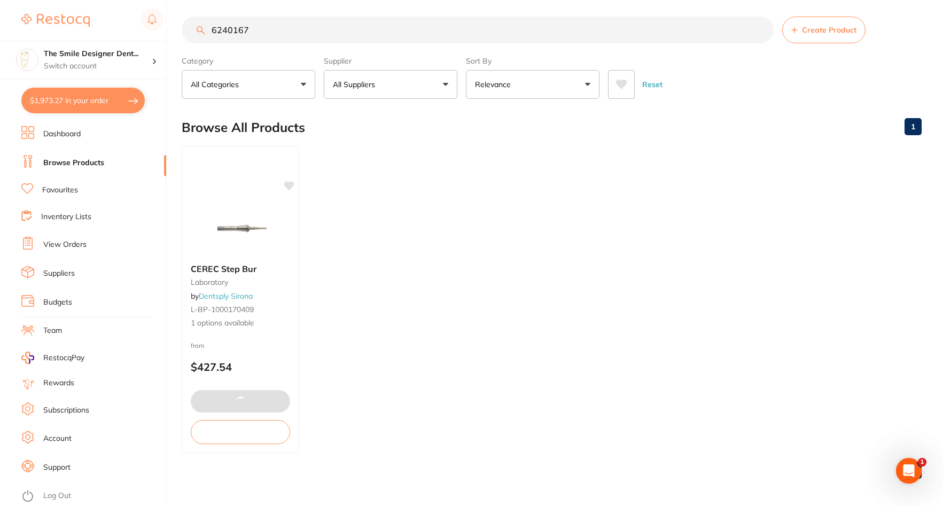
click at [96, 97] on button "$1,973.27 in your order" at bounding box center [82, 101] width 123 height 26
checkbox input "true"
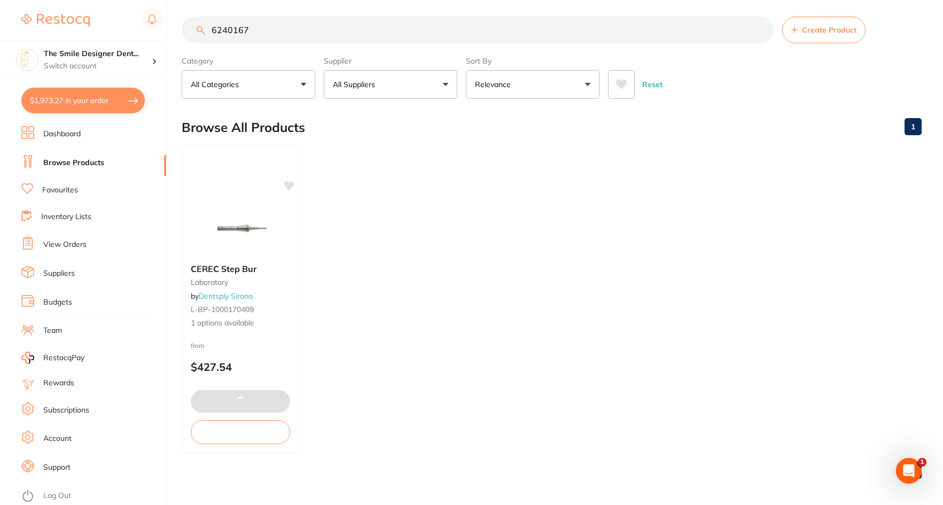
checkbox input "true"
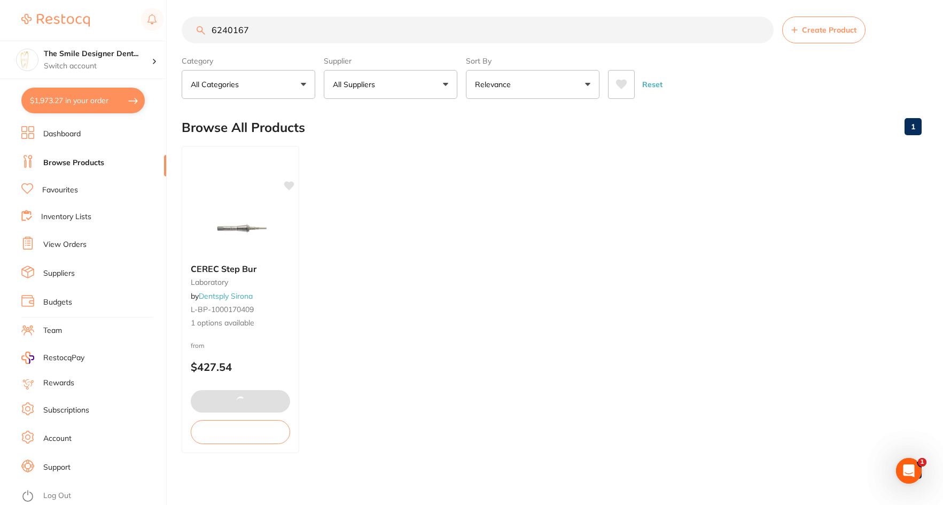
checkbox input "true"
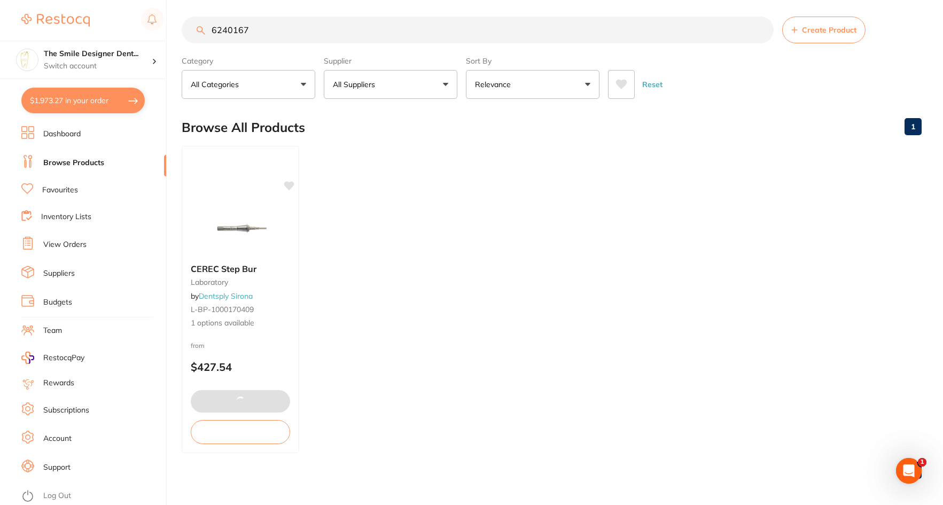
checkbox input "true"
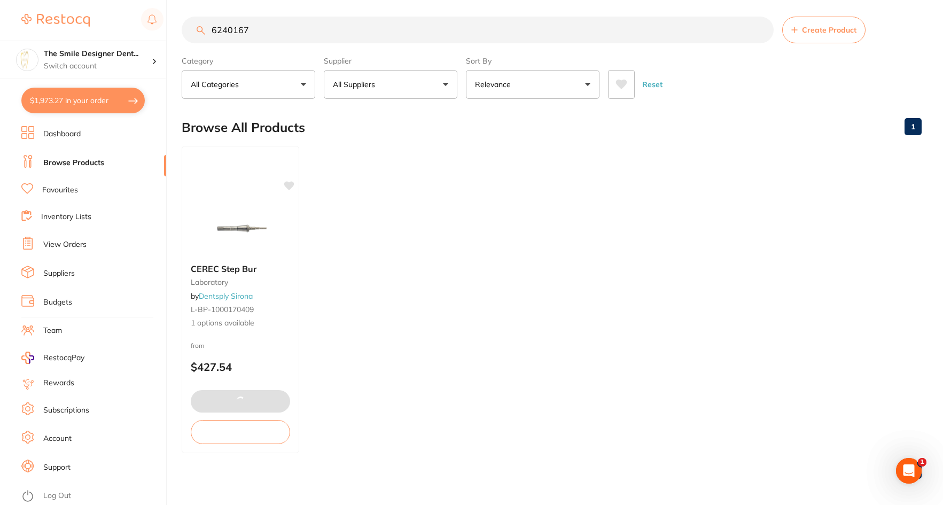
checkbox input "true"
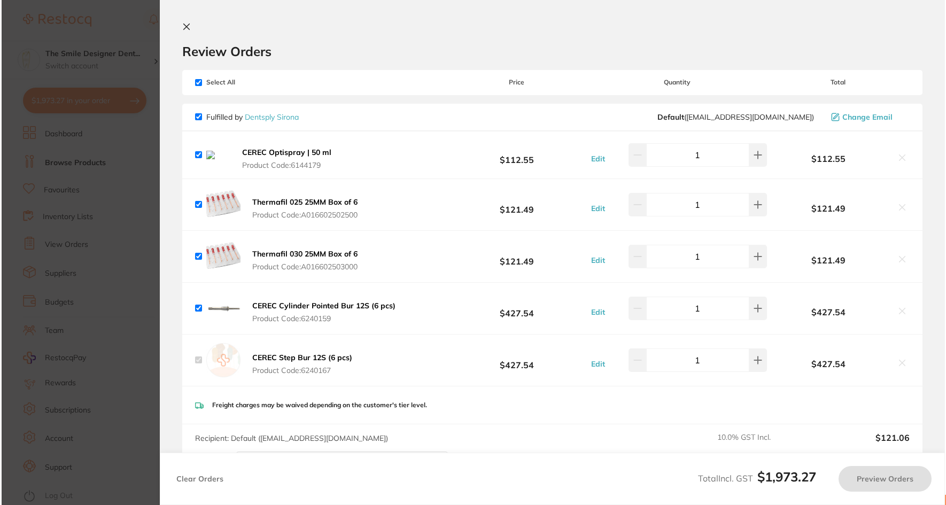
scroll to position [0, 0]
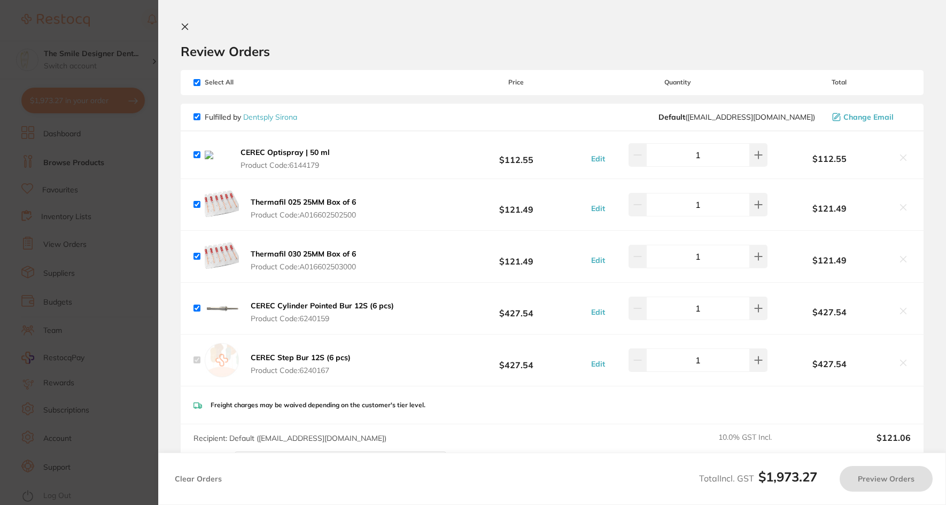
checkbox input "true"
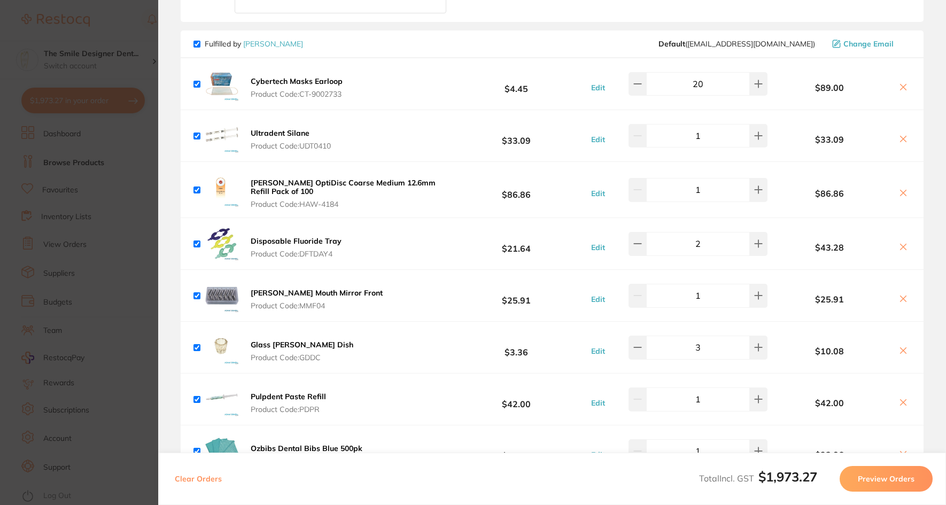
scroll to position [535, 0]
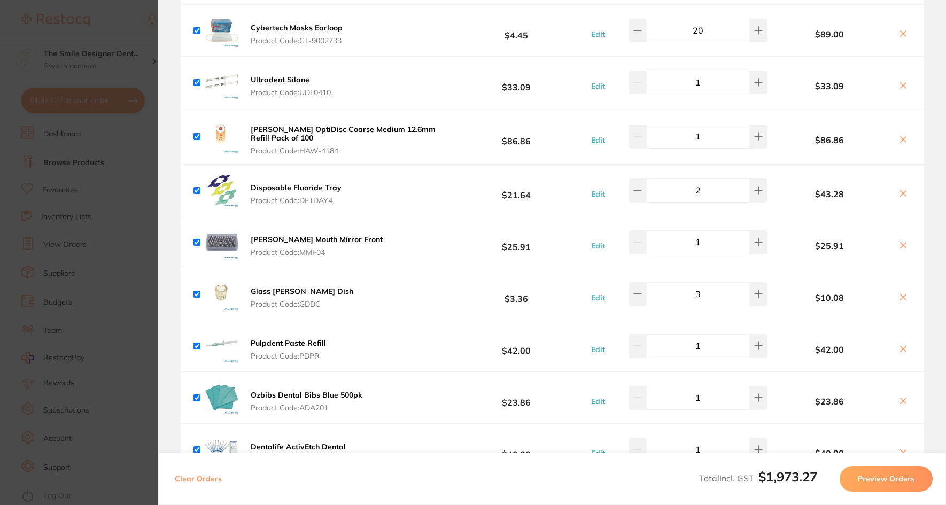
click at [117, 307] on section "Update RRP Set your pre negotiated price for this item. Item Agreed RRP (excl. …" at bounding box center [473, 252] width 946 height 505
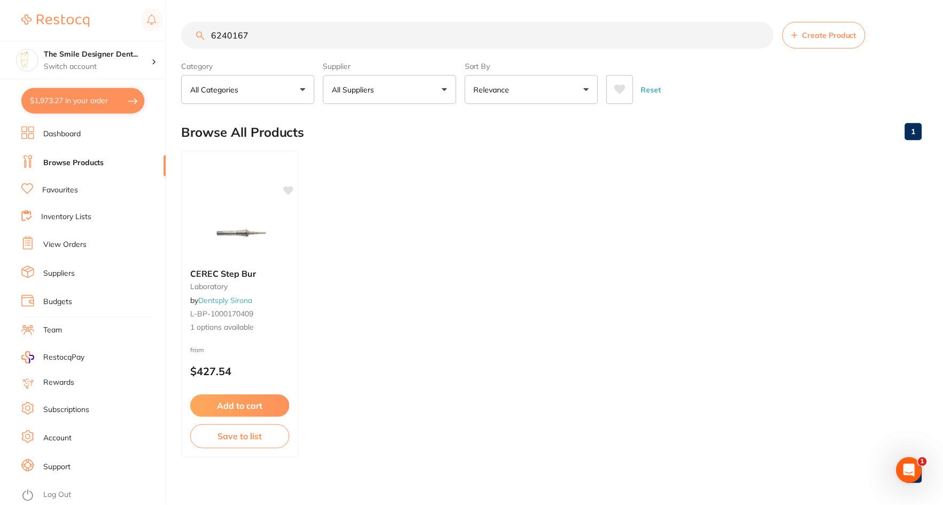
scroll to position [5, 0]
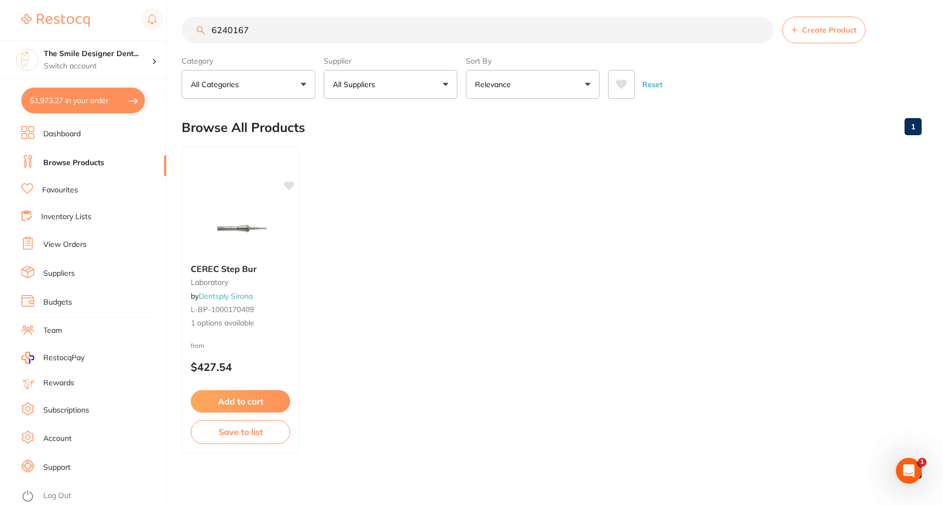
drag, startPoint x: 273, startPoint y: 31, endPoint x: 21, endPoint y: 27, distance: 251.8
click at [22, 29] on div "$1,973.27 The Smile Designer Dent... Switch account The Smile Designer Dental S…" at bounding box center [471, 247] width 943 height 505
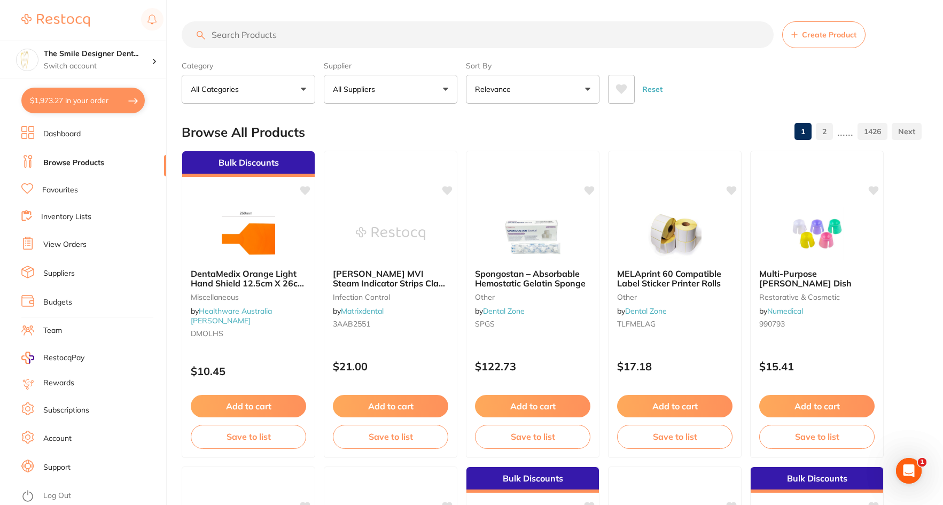
scroll to position [0, 0]
type input "b"
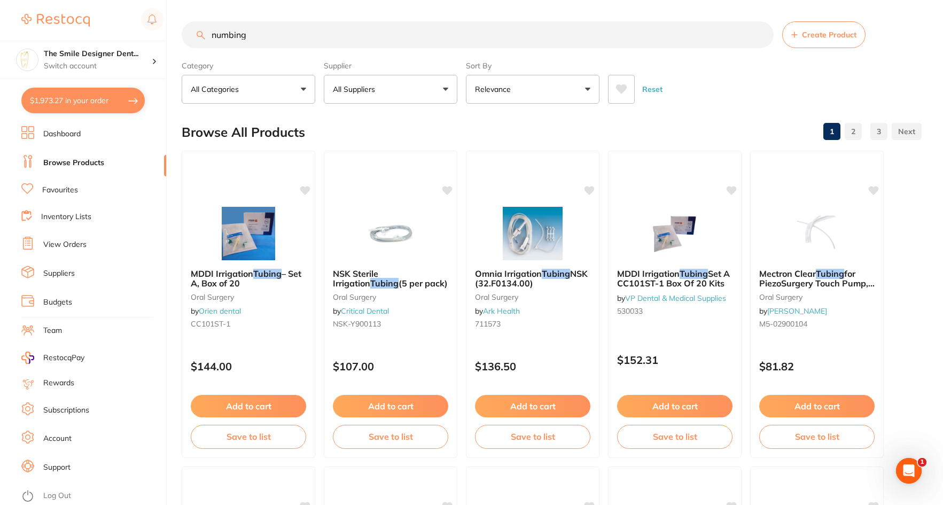
drag, startPoint x: 273, startPoint y: 34, endPoint x: 176, endPoint y: 33, distance: 96.8
click at [176, 33] on div "$1,973.27 The Smile Designer Dent... Switch account The Smile Designer Dental S…" at bounding box center [471, 252] width 943 height 505
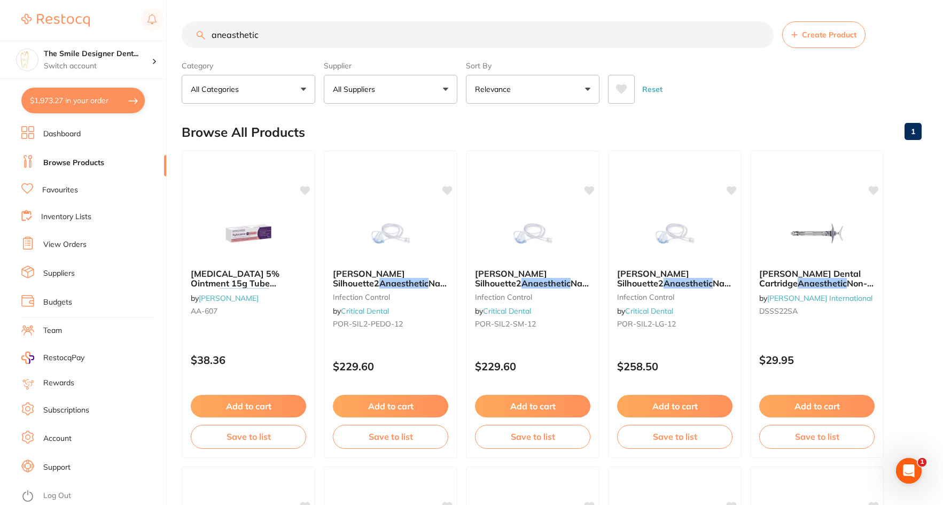
scroll to position [1, 0]
drag, startPoint x: 281, startPoint y: 42, endPoint x: 177, endPoint y: 42, distance: 103.7
click at [177, 42] on div "$1,973.27 The Smile Designer Dent... Switch account The Smile Designer Dental S…" at bounding box center [471, 252] width 943 height 505
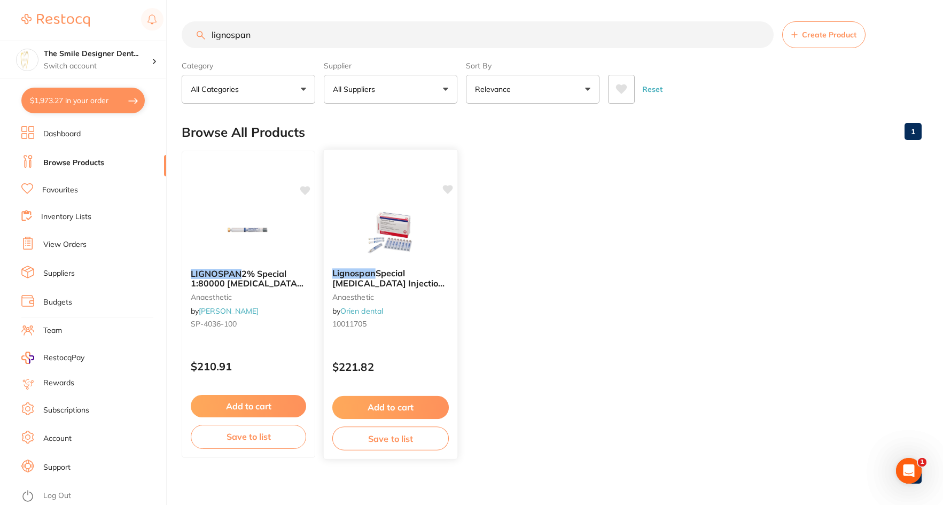
scroll to position [0, 0]
type input "[MEDICAL_DATA]"
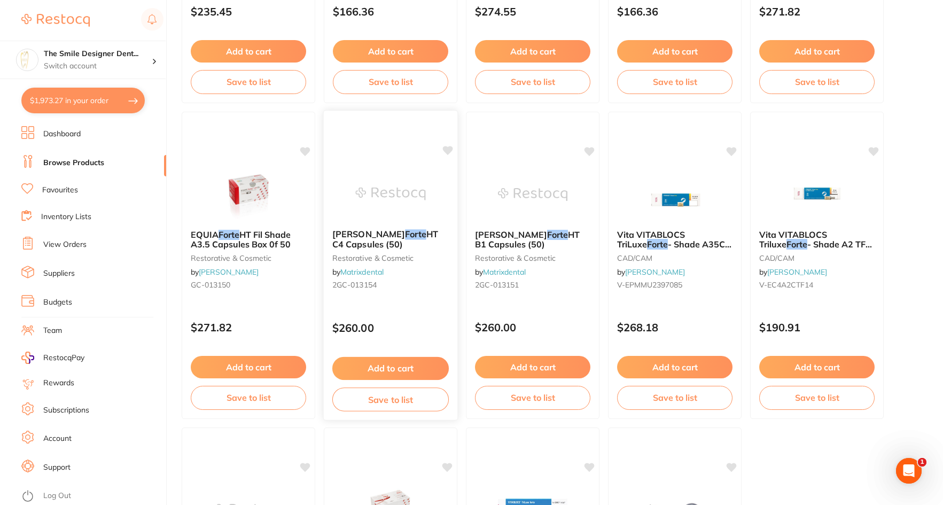
scroll to position [2993, 0]
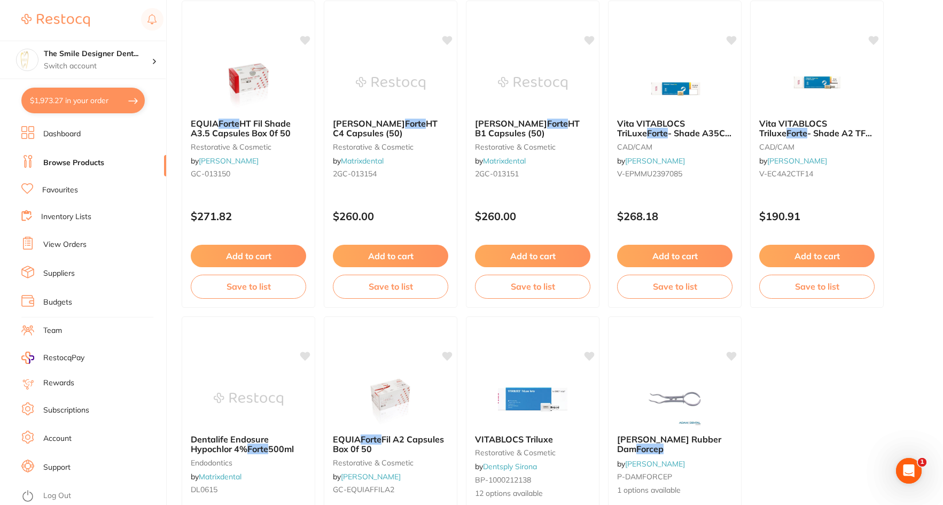
click at [81, 95] on button "$1,973.27 in your order" at bounding box center [82, 101] width 123 height 26
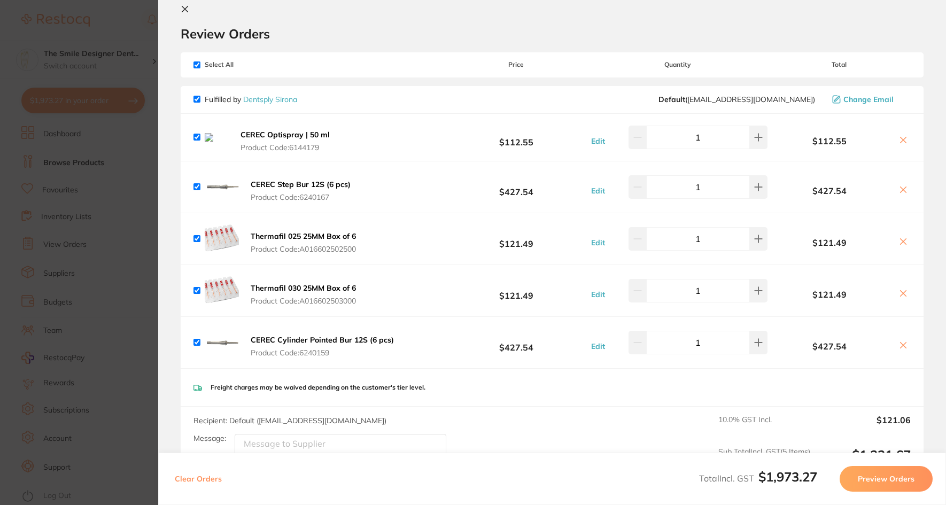
scroll to position [0, 0]
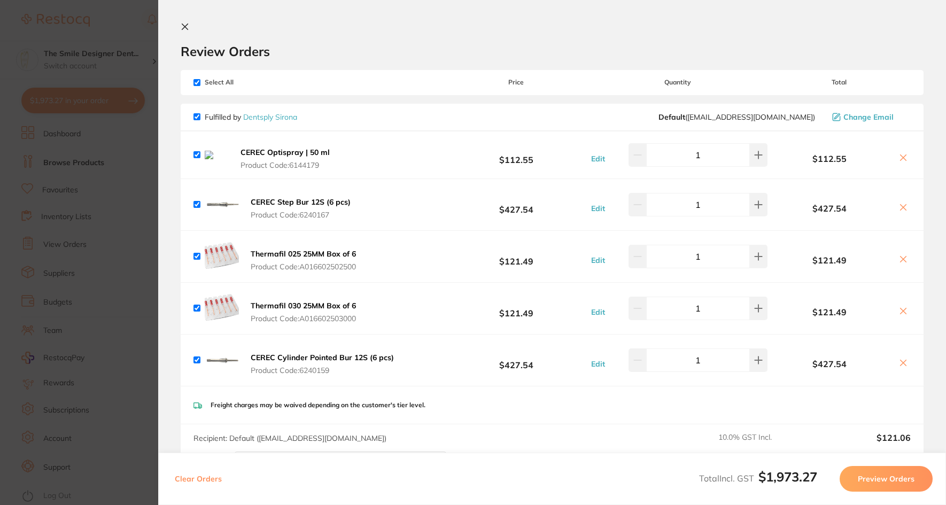
click at [184, 30] on icon at bounding box center [185, 26] width 9 height 9
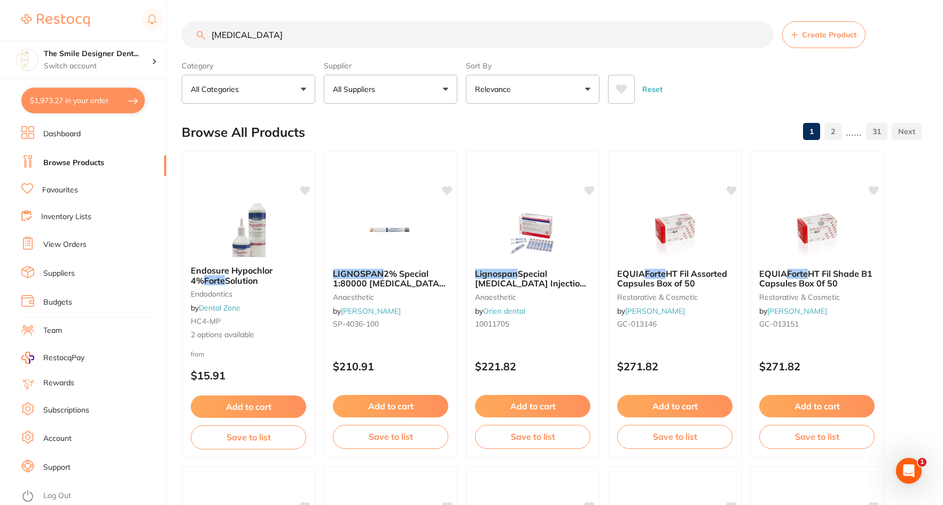
drag, startPoint x: 310, startPoint y: 36, endPoint x: 174, endPoint y: 37, distance: 135.2
click at [174, 37] on div "$1,973.27 The Smile Designer Dent... Switch account The Smile Designer Dental S…" at bounding box center [471, 252] width 943 height 505
click at [84, 192] on li "Favourites" at bounding box center [93, 190] width 145 height 14
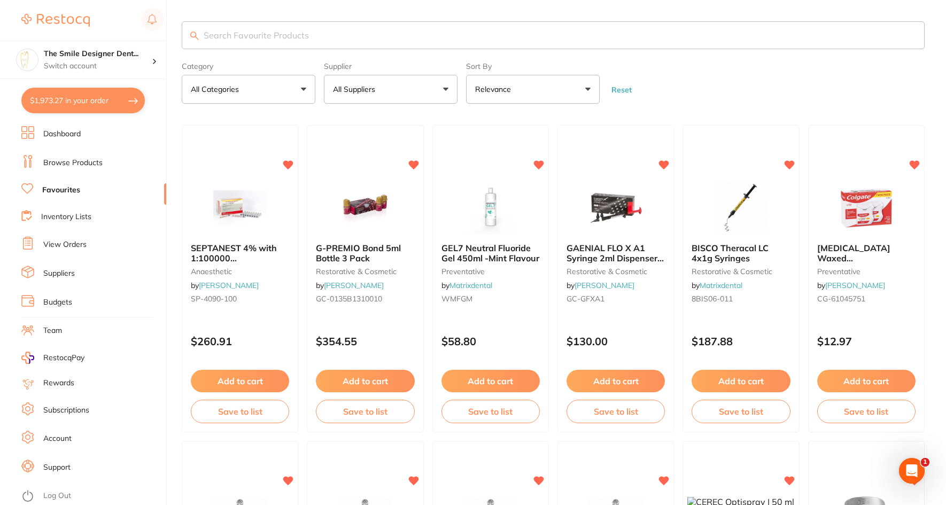
click at [276, 37] on input "search" at bounding box center [553, 35] width 743 height 28
type input "k file"
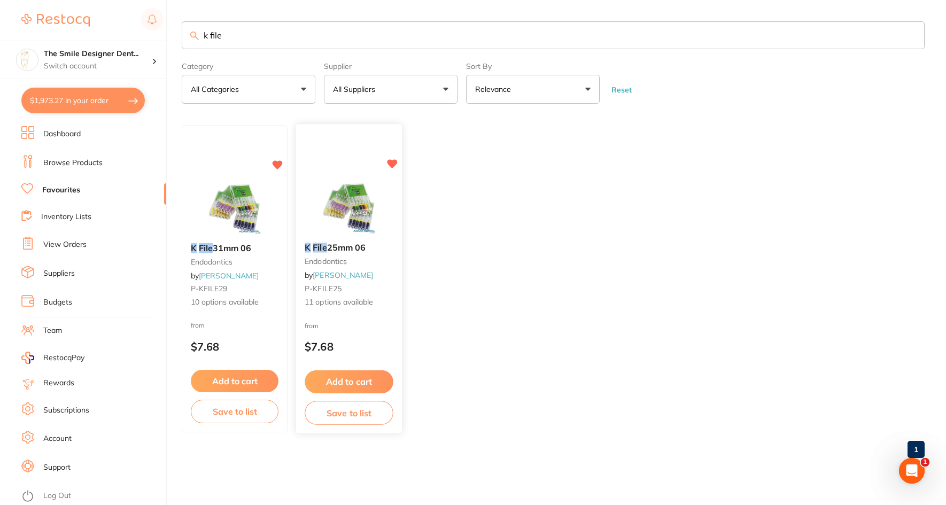
click at [361, 202] on img at bounding box center [349, 208] width 70 height 54
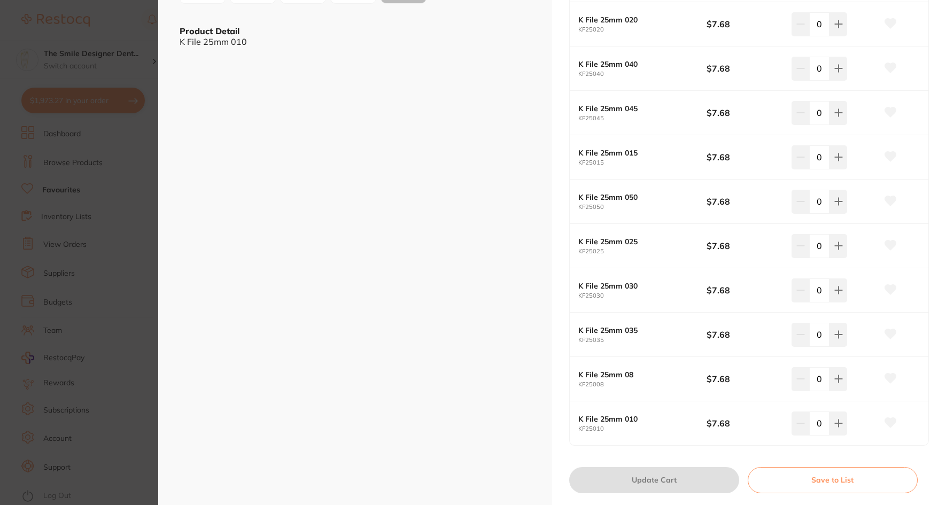
scroll to position [313, 0]
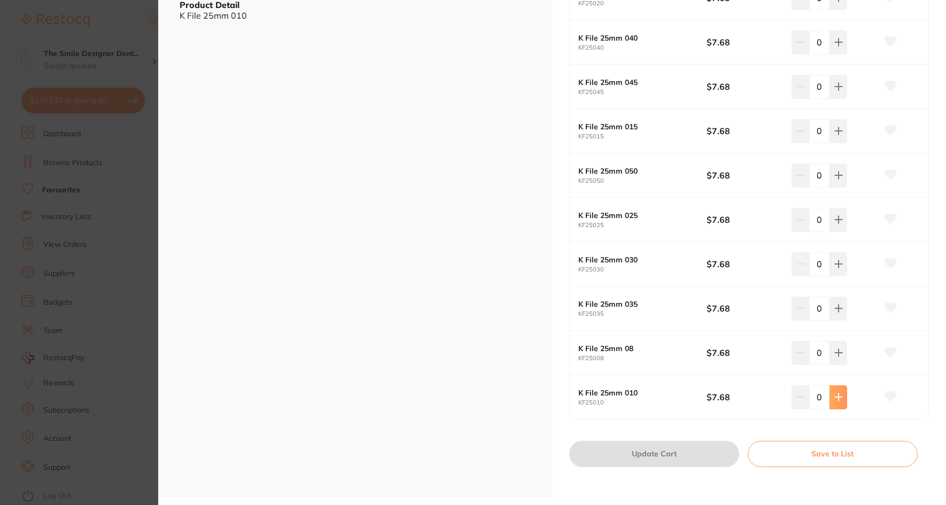
type input "3"
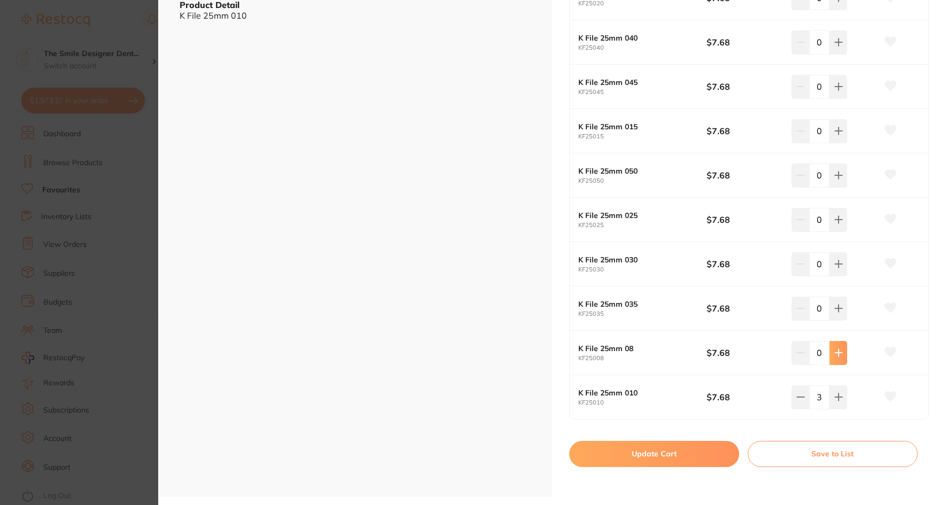
type input "3"
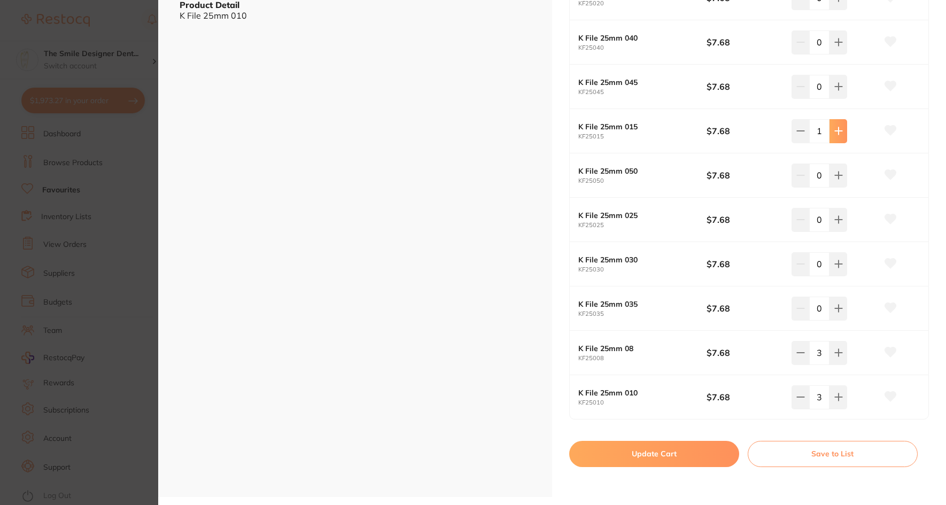
type input "3"
click at [649, 451] on button "Update Cart" at bounding box center [654, 454] width 170 height 26
checkbox input "false"
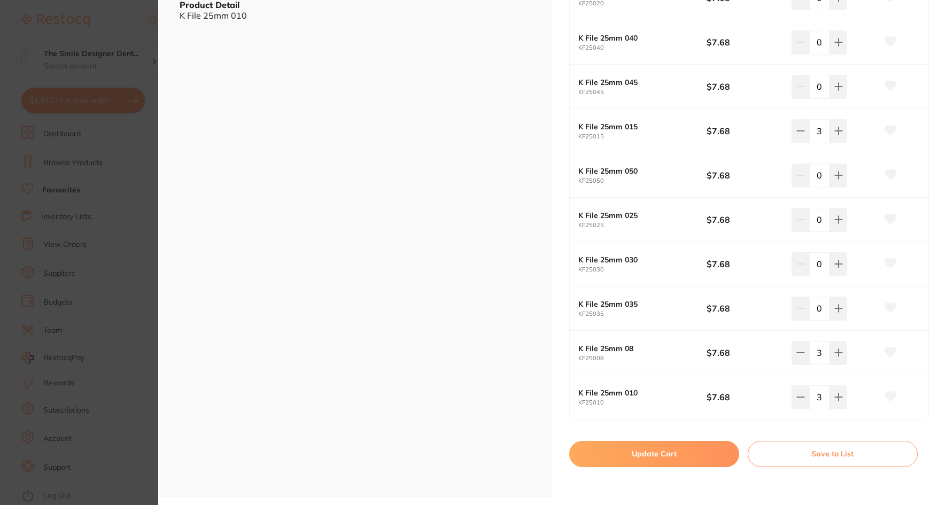
checkbox input "false"
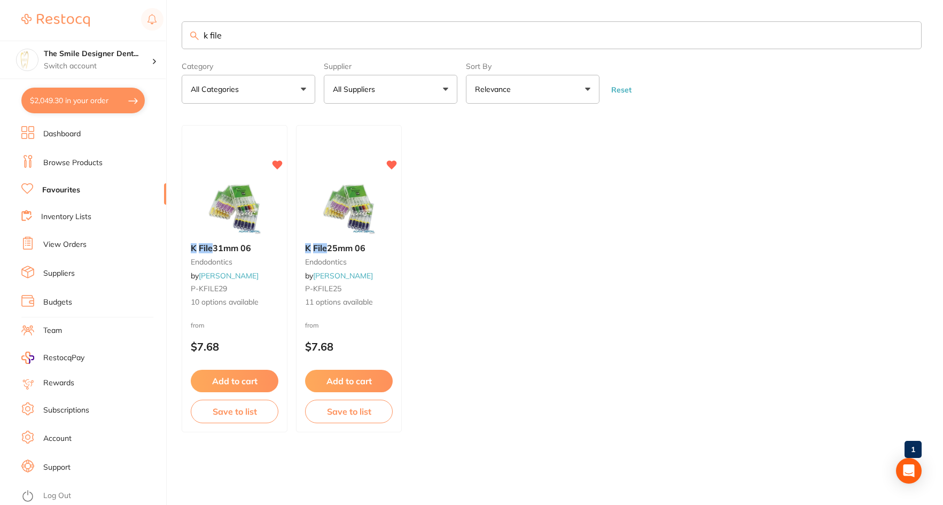
click at [108, 98] on button "$2,049.30 in your order" at bounding box center [82, 101] width 123 height 26
checkbox input "true"
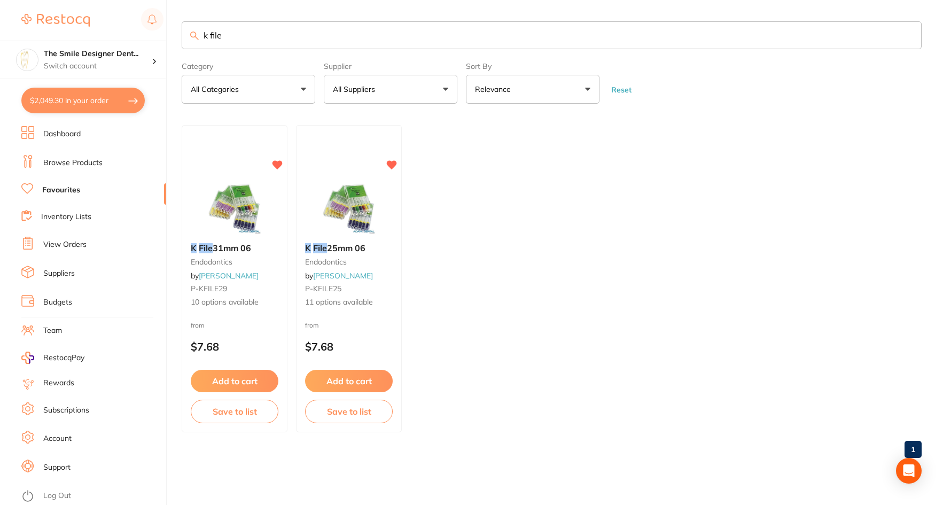
checkbox input "true"
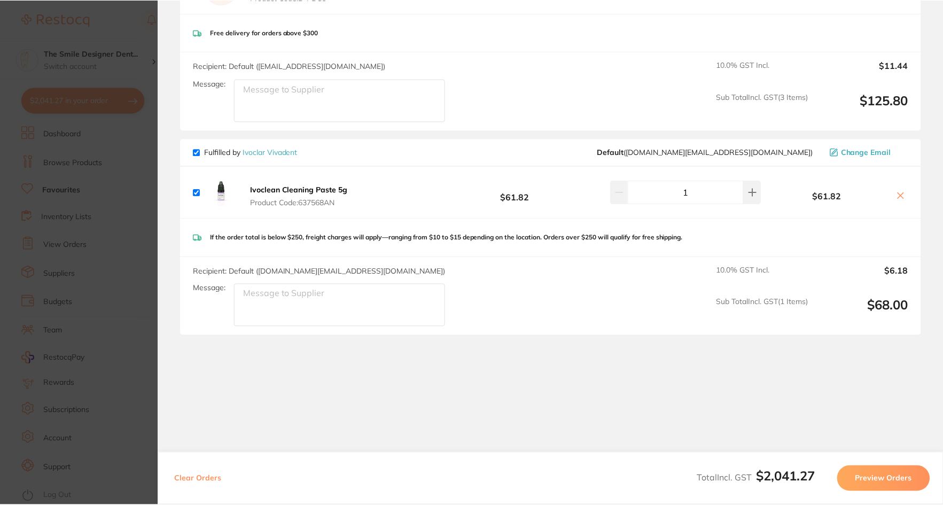
scroll to position [1436, 0]
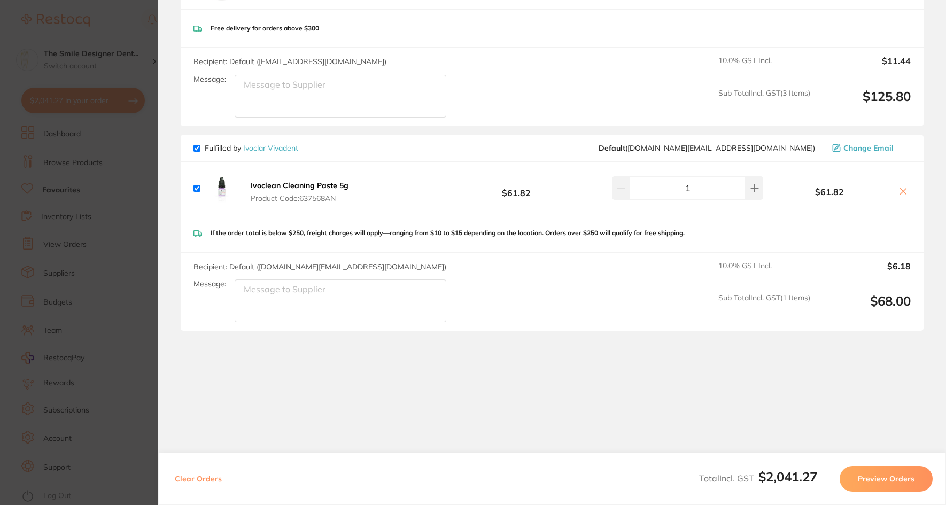
click at [285, 150] on link "Ivoclar Vivadent" at bounding box center [270, 148] width 55 height 10
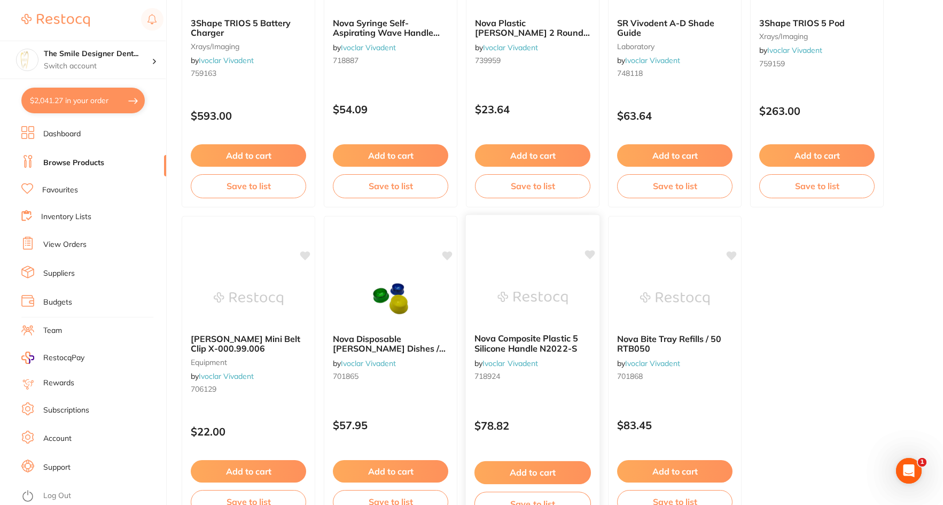
scroll to position [3168, 0]
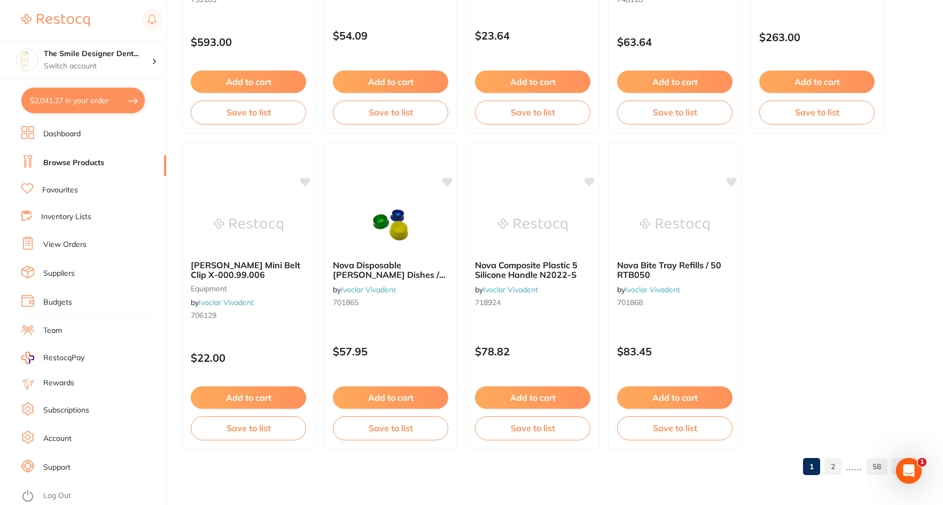
click at [649, 468] on link "2" at bounding box center [833, 466] width 17 height 21
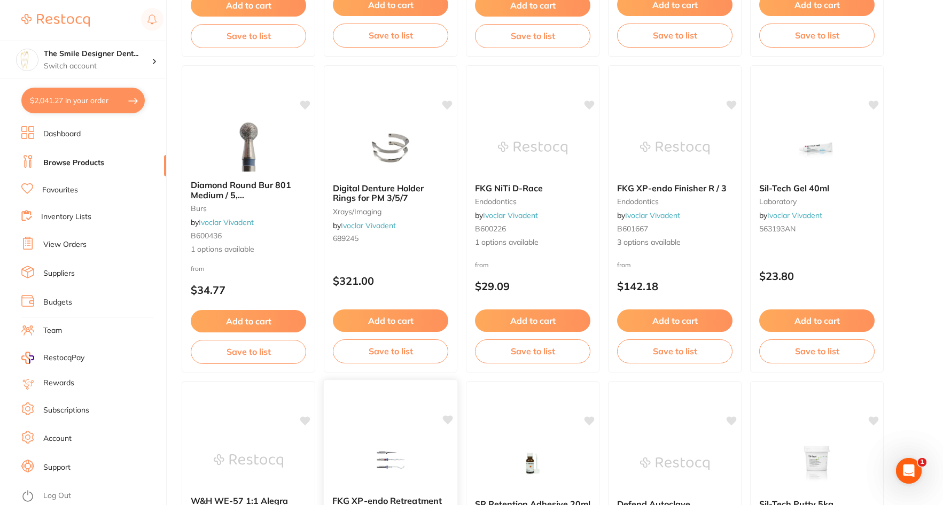
scroll to position [2031, 0]
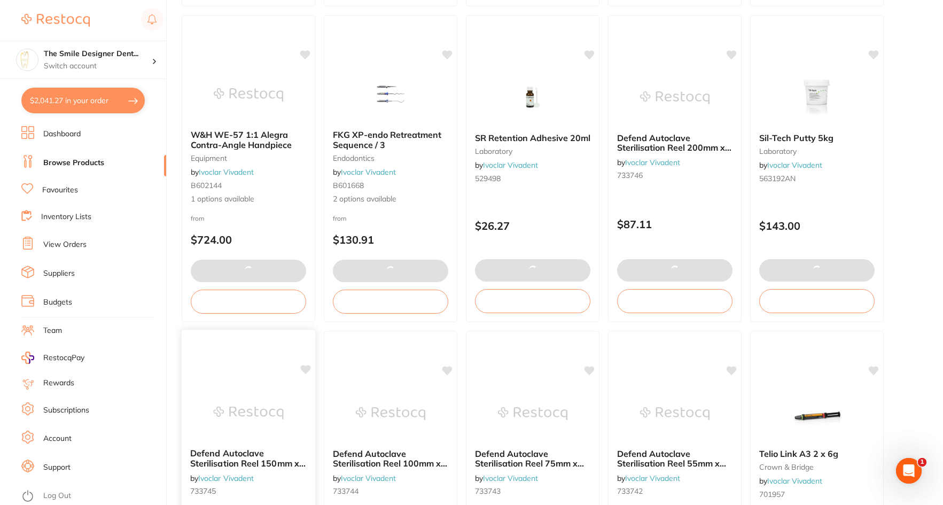
checkbox input "false"
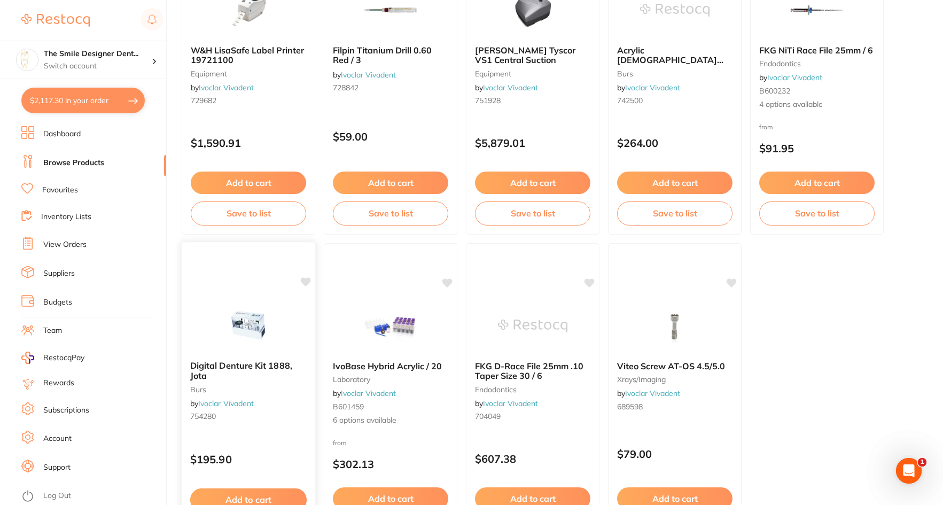
scroll to position [3168, 0]
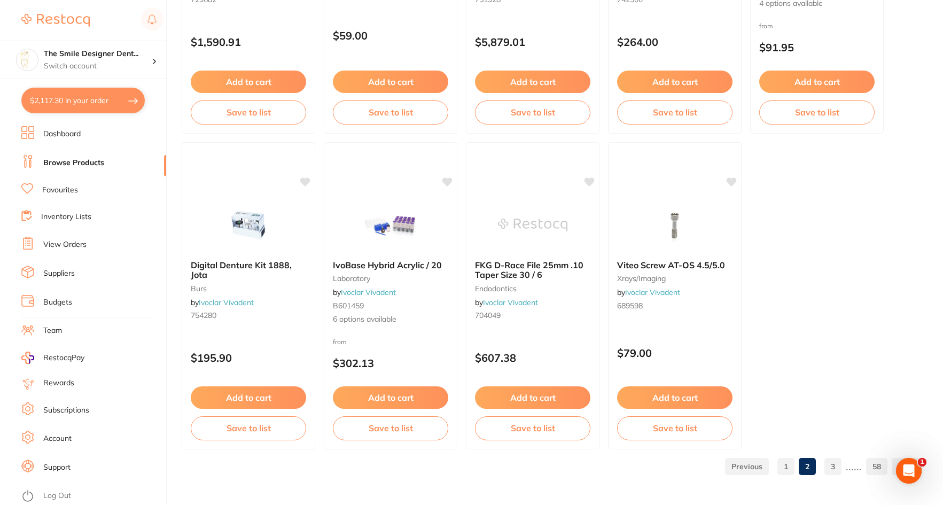
click at [649, 467] on link "3" at bounding box center [833, 466] width 17 height 21
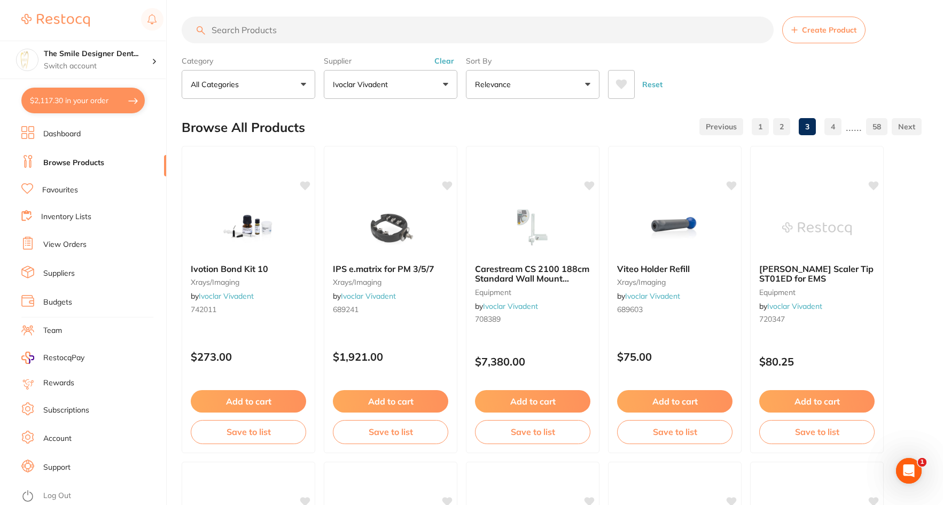
scroll to position [0, 0]
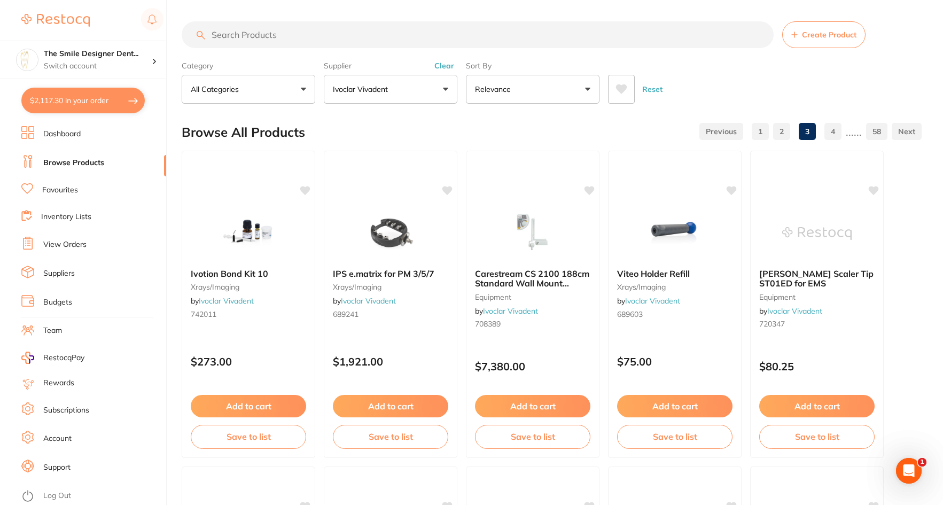
click at [331, 35] on input "search" at bounding box center [478, 34] width 592 height 27
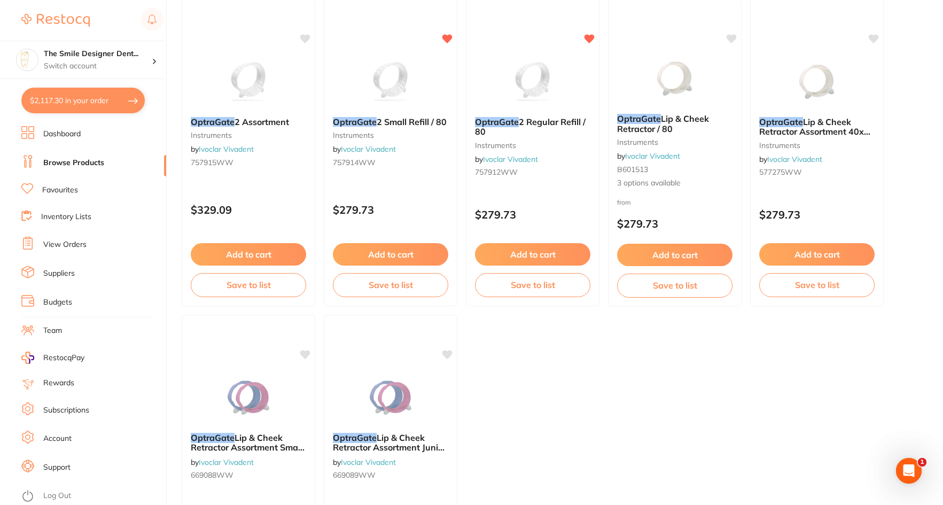
scroll to position [214, 0]
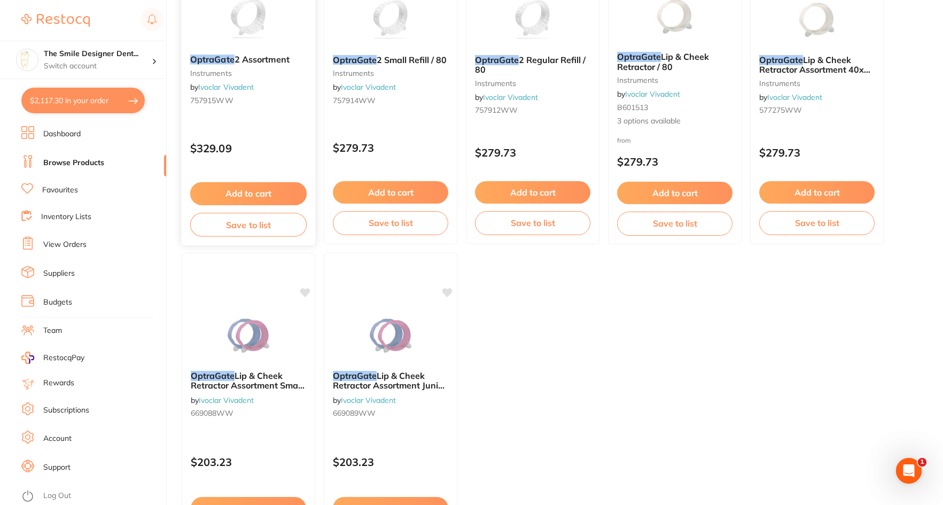
type input "optragatw"
click at [640, 399] on ul "OptraGate 2 Assortment instruments by Ivoclar Vivadent 757915WW $329.09 Add to …" at bounding box center [552, 248] width 740 height 623
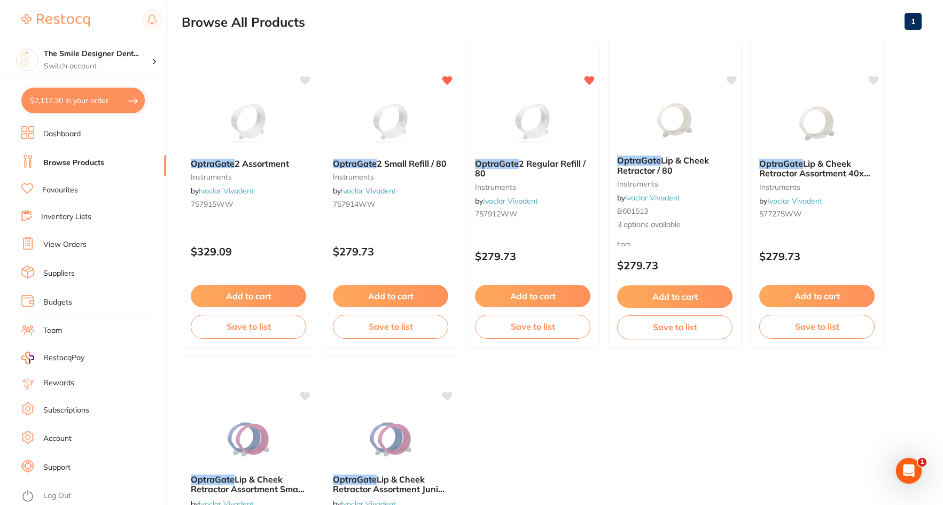
scroll to position [107, 0]
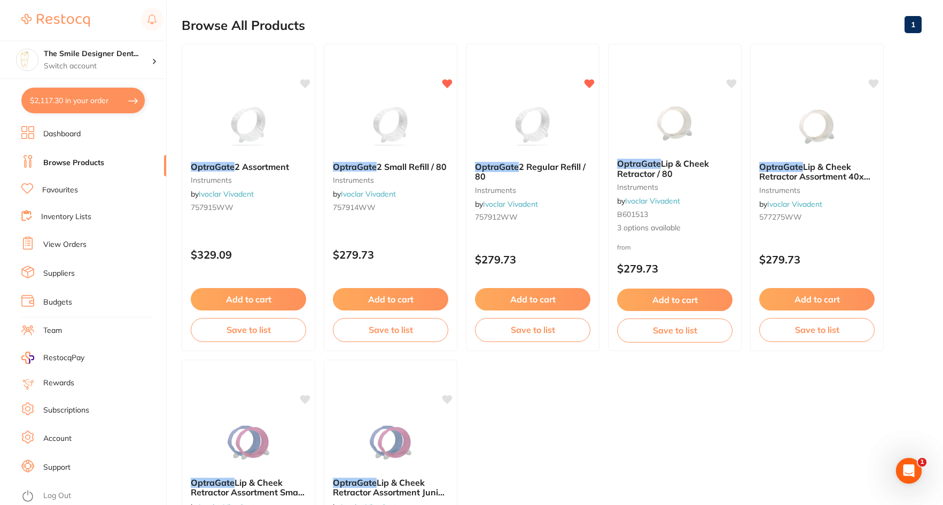
drag, startPoint x: 73, startPoint y: 218, endPoint x: 47, endPoint y: 216, distance: 25.7
drag, startPoint x: 47, startPoint y: 216, endPoint x: 627, endPoint y: 397, distance: 607.6
click at [649, 413] on ul "OptraGate 2 Assortment instruments by Ivoclar Vivadent 757915WW $329.09 Add to …" at bounding box center [552, 355] width 740 height 623
drag, startPoint x: 72, startPoint y: 243, endPoint x: 567, endPoint y: 425, distance: 527.5
click at [567, 425] on ul "OptraGate 2 Assortment instruments by Ivoclar Vivadent 757915WW $329.09 Add to …" at bounding box center [552, 355] width 740 height 623
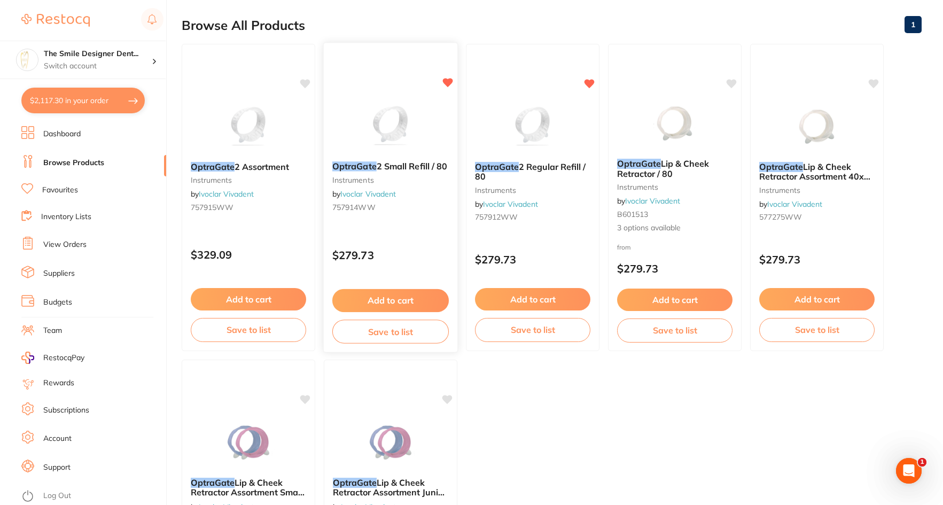
click at [388, 298] on button "Add to cart" at bounding box center [390, 300] width 117 height 23
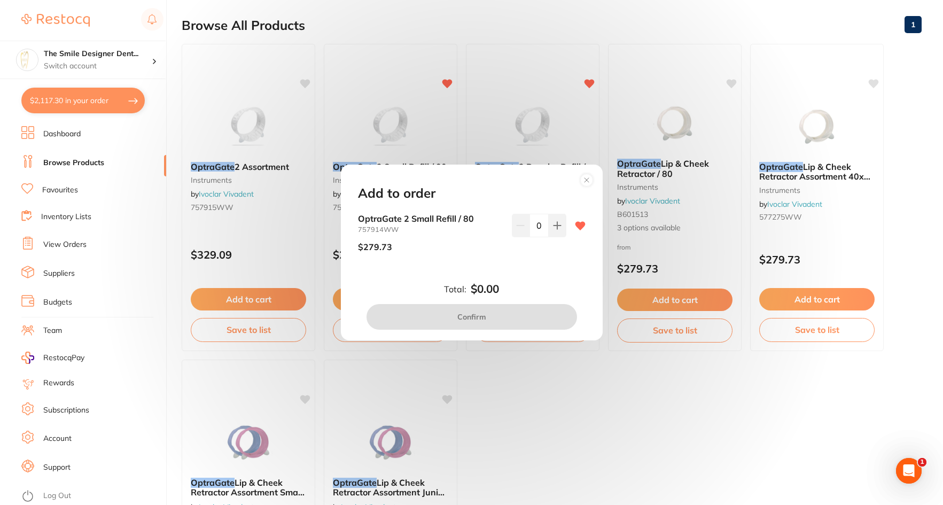
scroll to position [0, 0]
click at [554, 228] on icon at bounding box center [557, 225] width 7 height 7
type input "1"
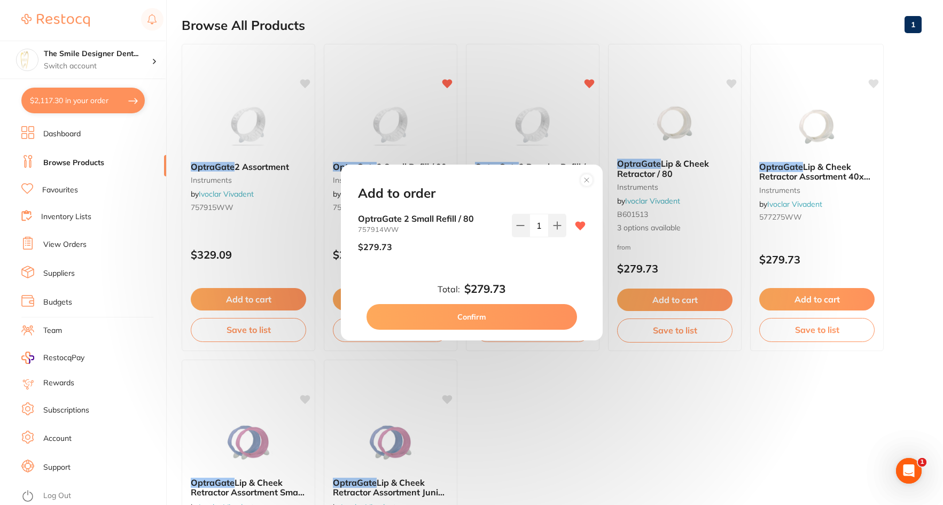
click at [551, 318] on button "Confirm" at bounding box center [472, 317] width 211 height 26
checkbox input "false"
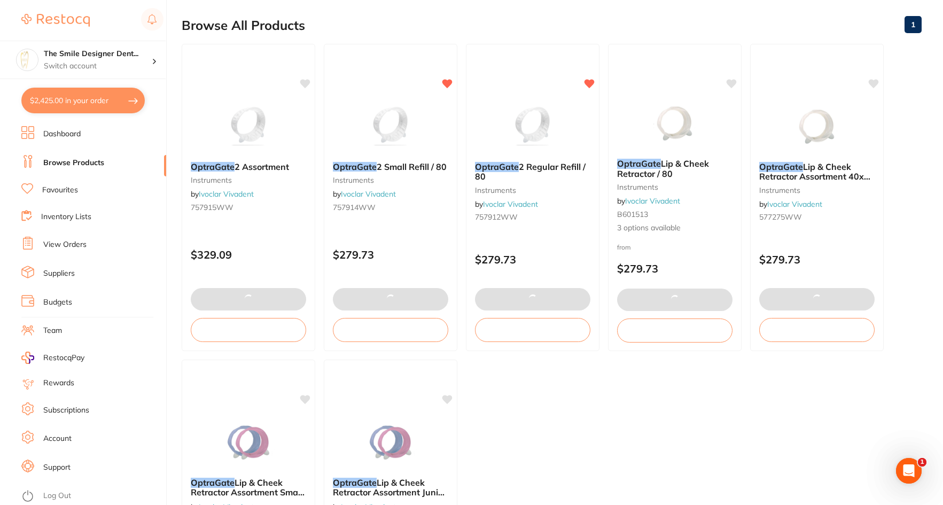
click at [84, 103] on button "$2,425.00 in your order" at bounding box center [82, 101] width 123 height 26
checkbox input "true"
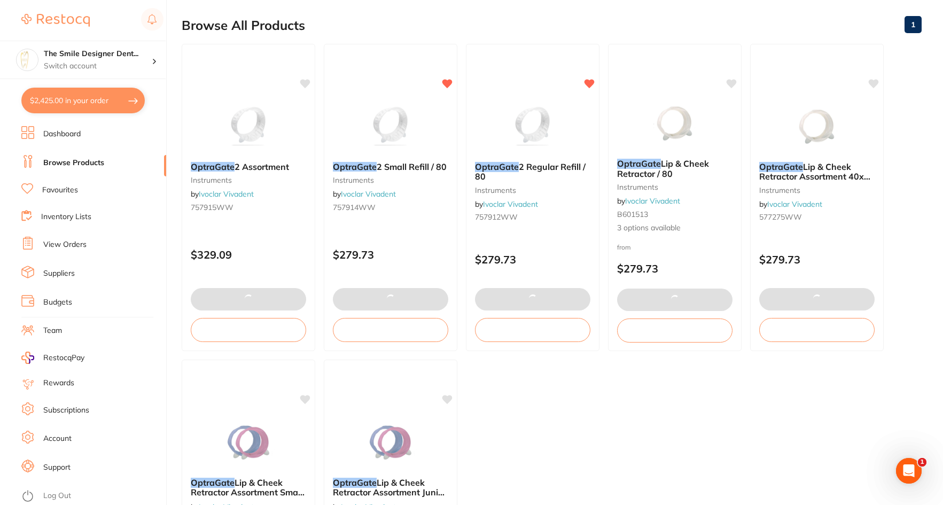
checkbox input "true"
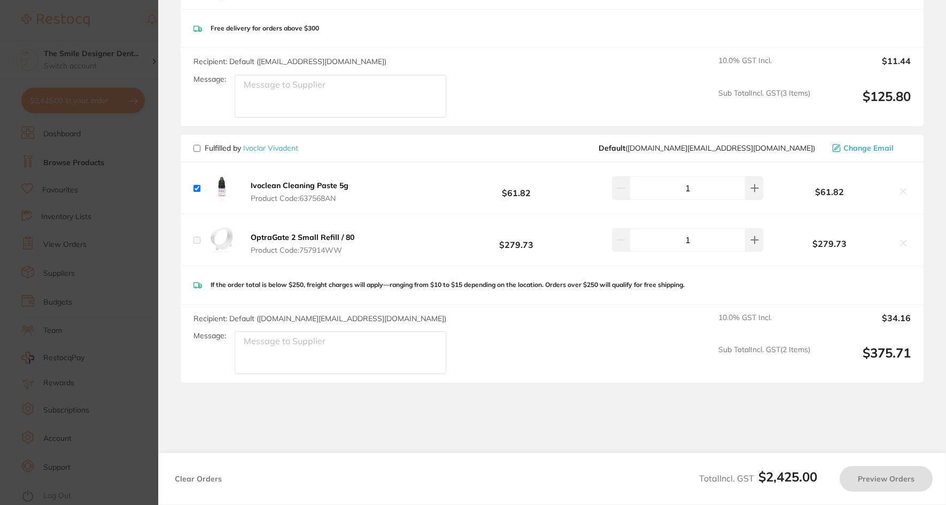
checkbox input "false"
checkbox input "true"
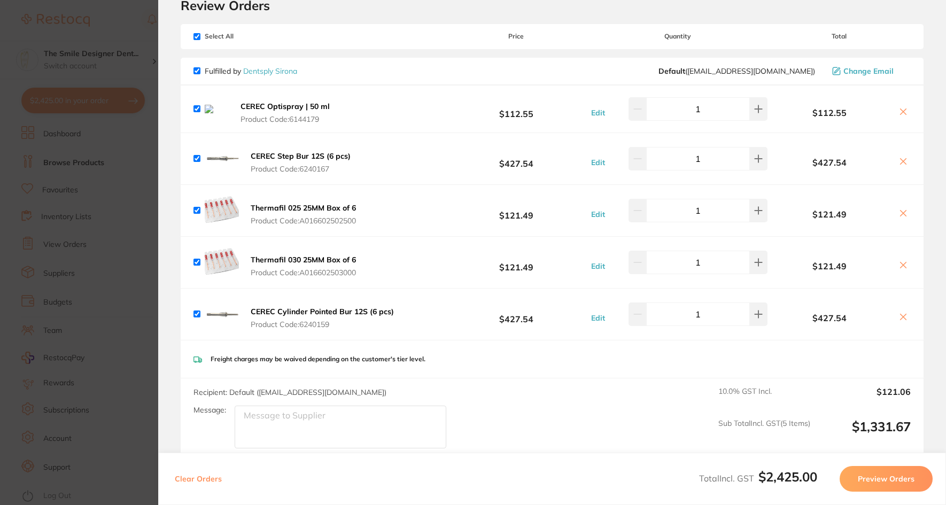
scroll to position [42, 0]
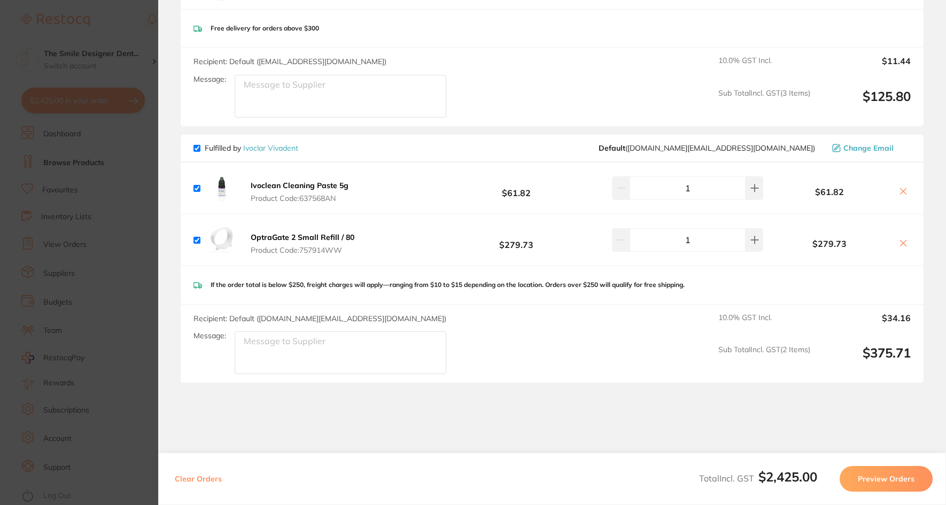
click at [649, 478] on button "Preview Orders" at bounding box center [886, 479] width 93 height 26
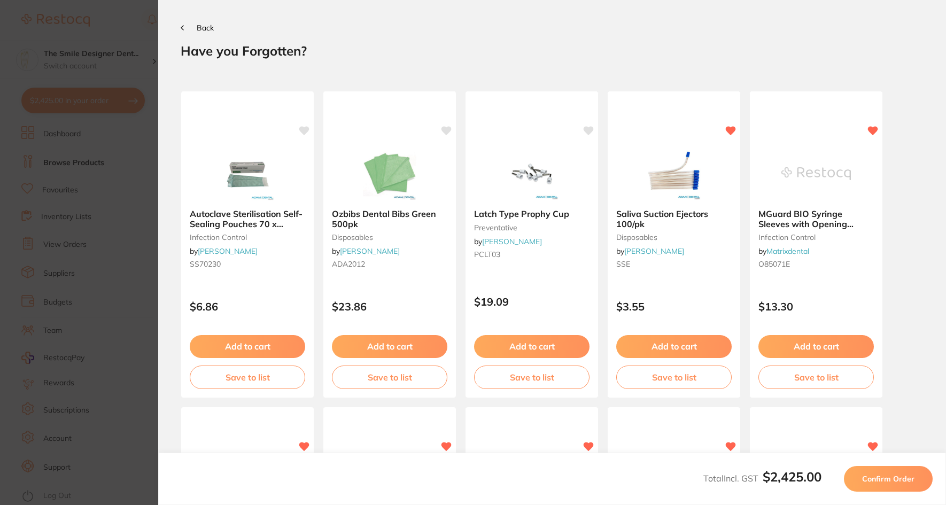
scroll to position [0, 0]
click at [649, 476] on span "Confirm Order" at bounding box center [888, 479] width 52 height 10
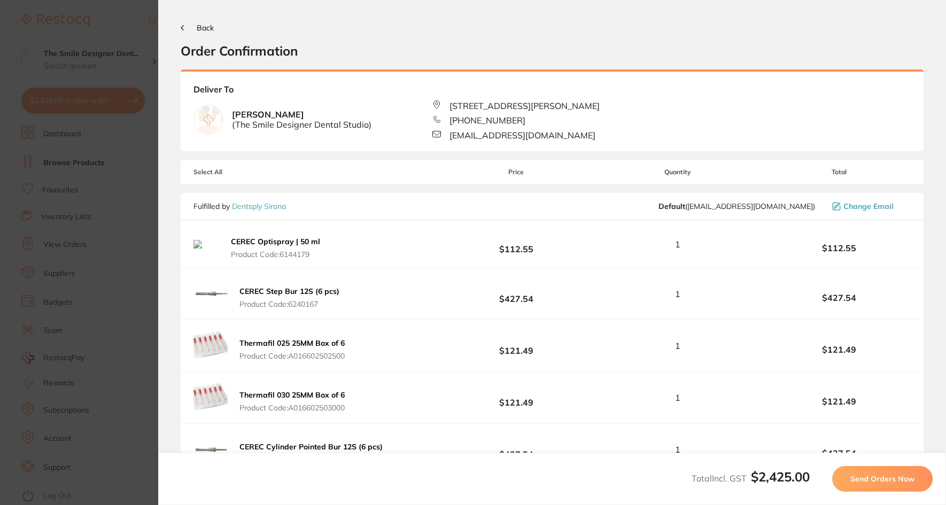
click at [649, 474] on span "Send Orders Now" at bounding box center [882, 479] width 64 height 10
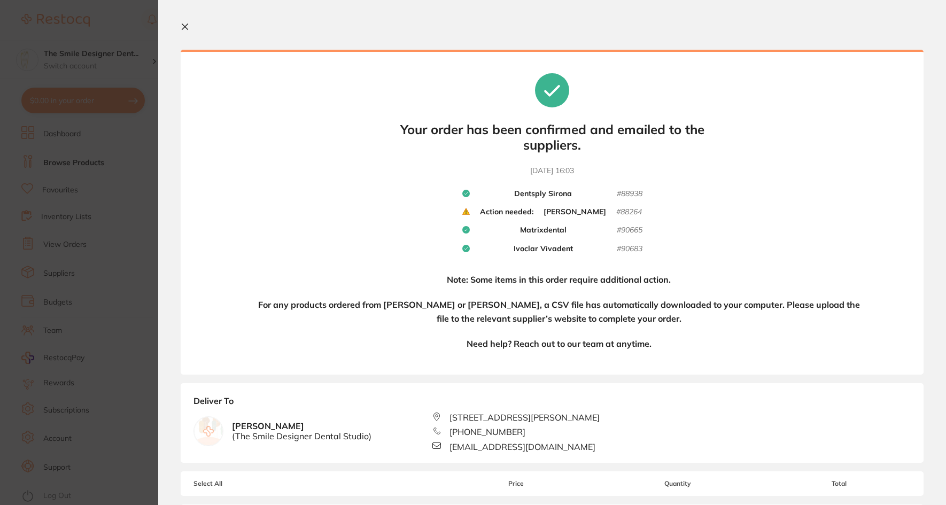
click at [463, 213] on icon at bounding box center [465, 211] width 7 height 6
click at [467, 211] on icon at bounding box center [465, 211] width 7 height 7
